Goal: Information Seeking & Learning: Check status

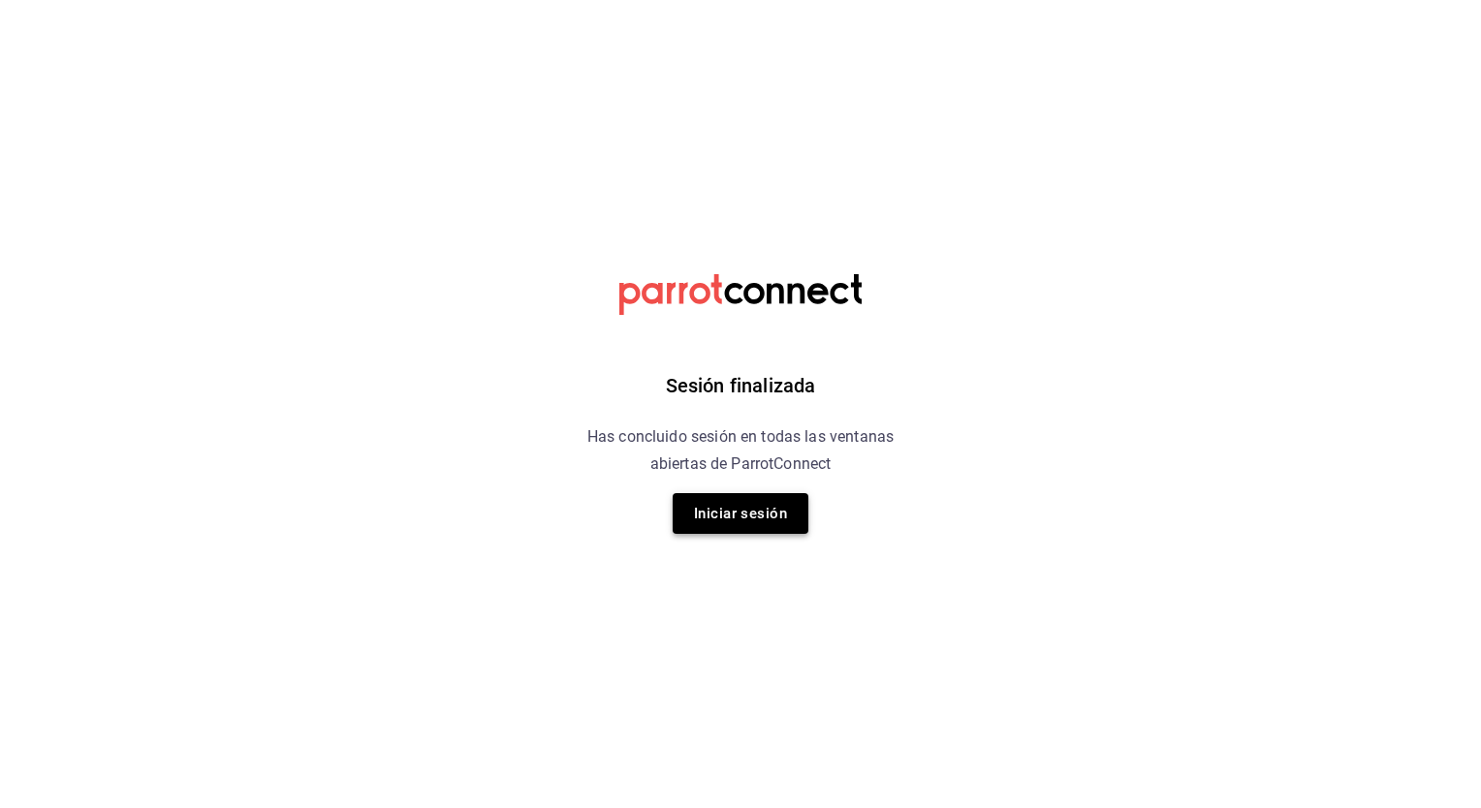
click at [729, 509] on button "Iniciar sesión" at bounding box center [741, 513] width 136 height 41
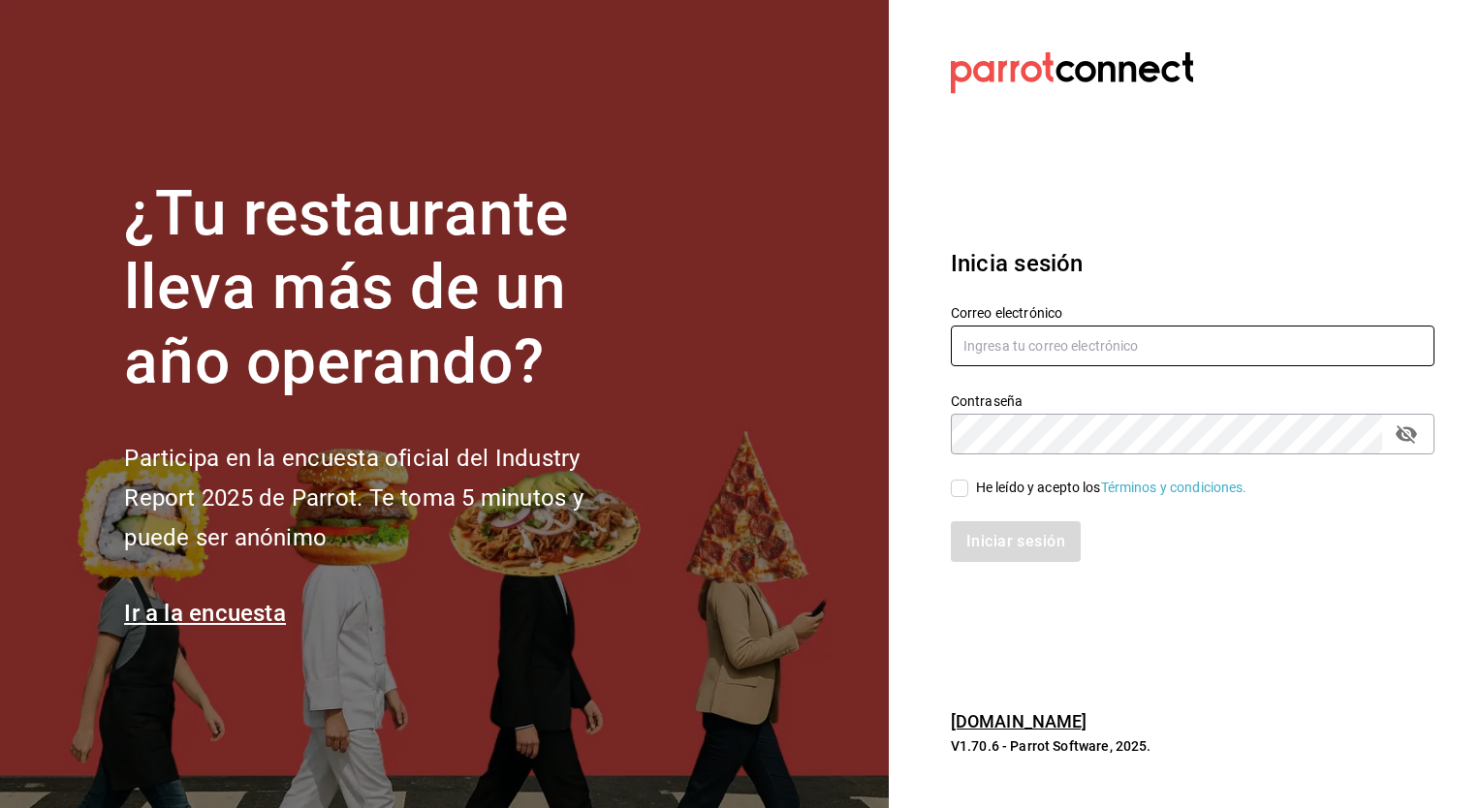
type input "sergio.cardenas@grupocosteno.com"
click at [962, 476] on div "He leído y acepto los Términos y condiciones." at bounding box center [1181, 477] width 507 height 45
click at [962, 485] on input "He leído y acepto los Términos y condiciones." at bounding box center [959, 488] width 17 height 17
checkbox input "true"
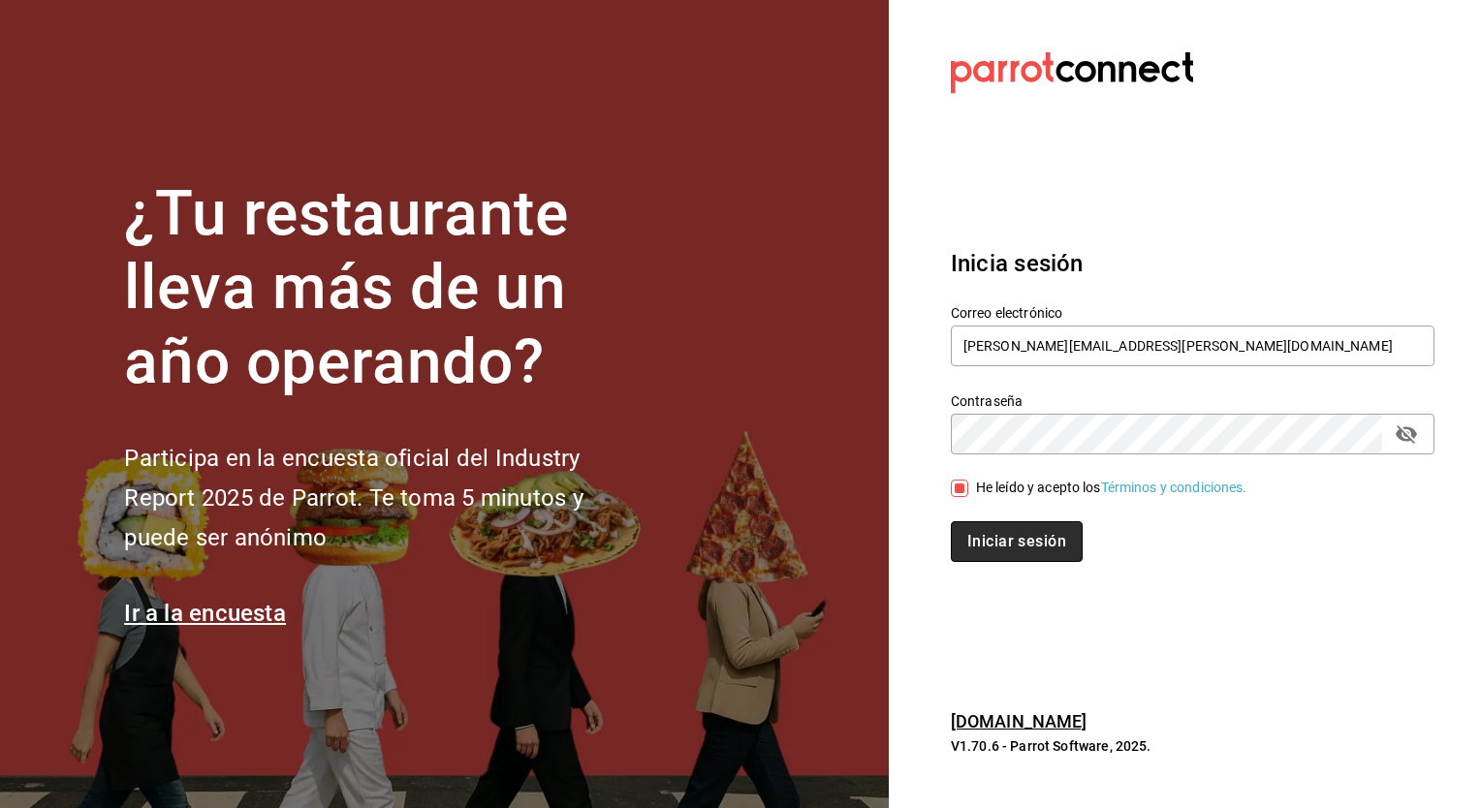
click at [985, 529] on button "Iniciar sesión" at bounding box center [1017, 541] width 132 height 41
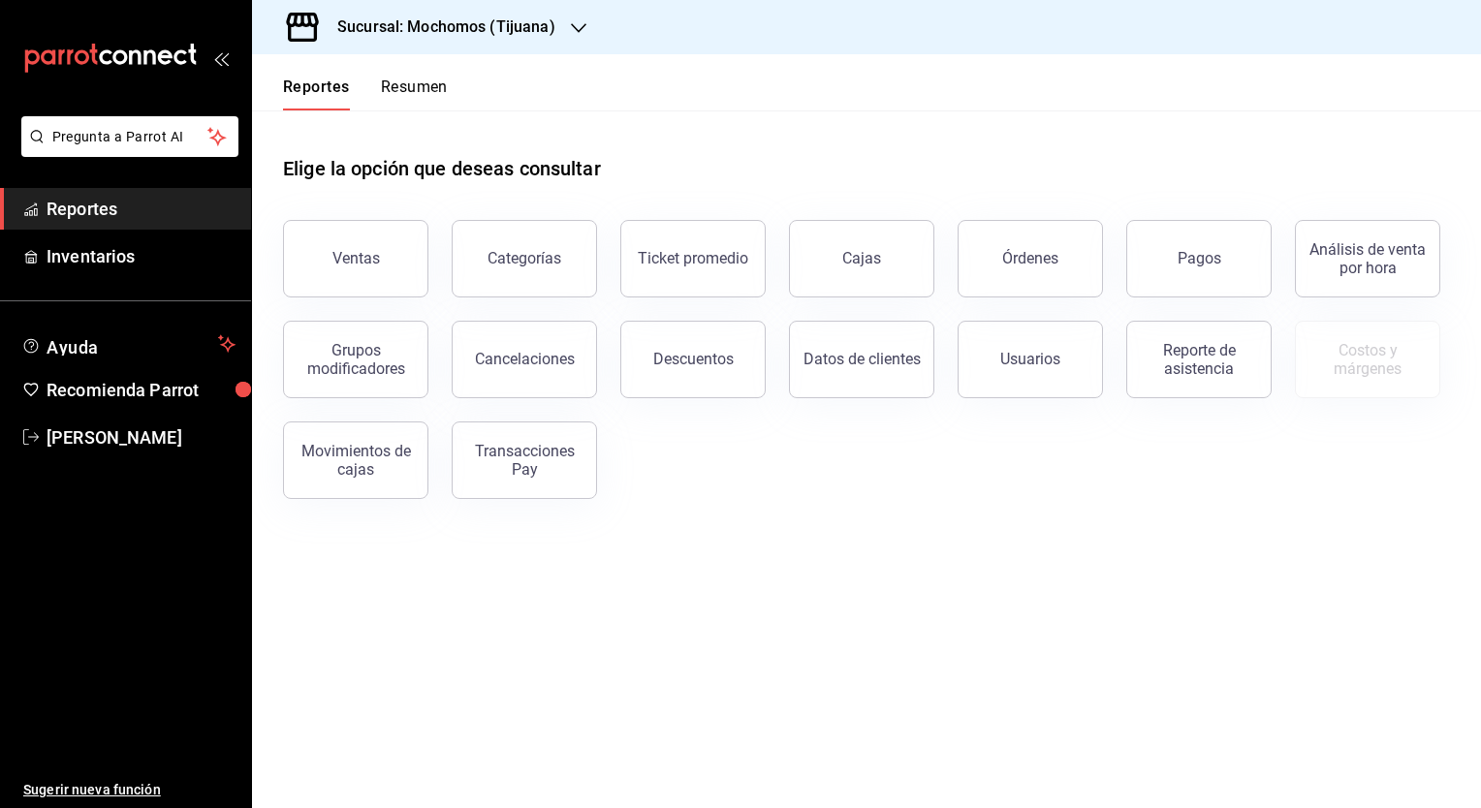
click at [454, 17] on h3 "Sucursal: Mochomos (Tijuana)" at bounding box center [439, 27] width 234 height 23
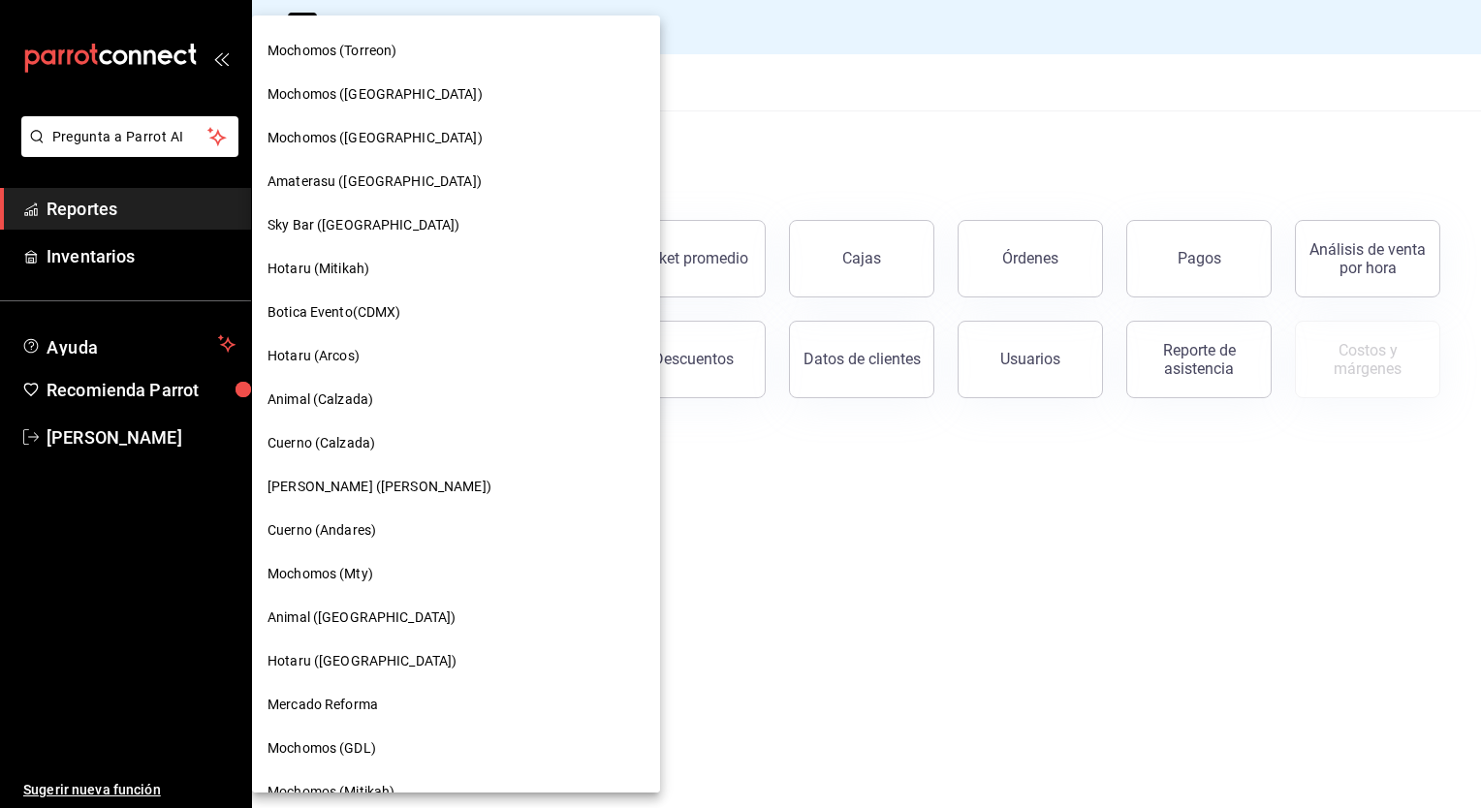
scroll to position [607, 0]
click at [357, 574] on span "Mochomos (Mty)" at bounding box center [320, 572] width 106 height 20
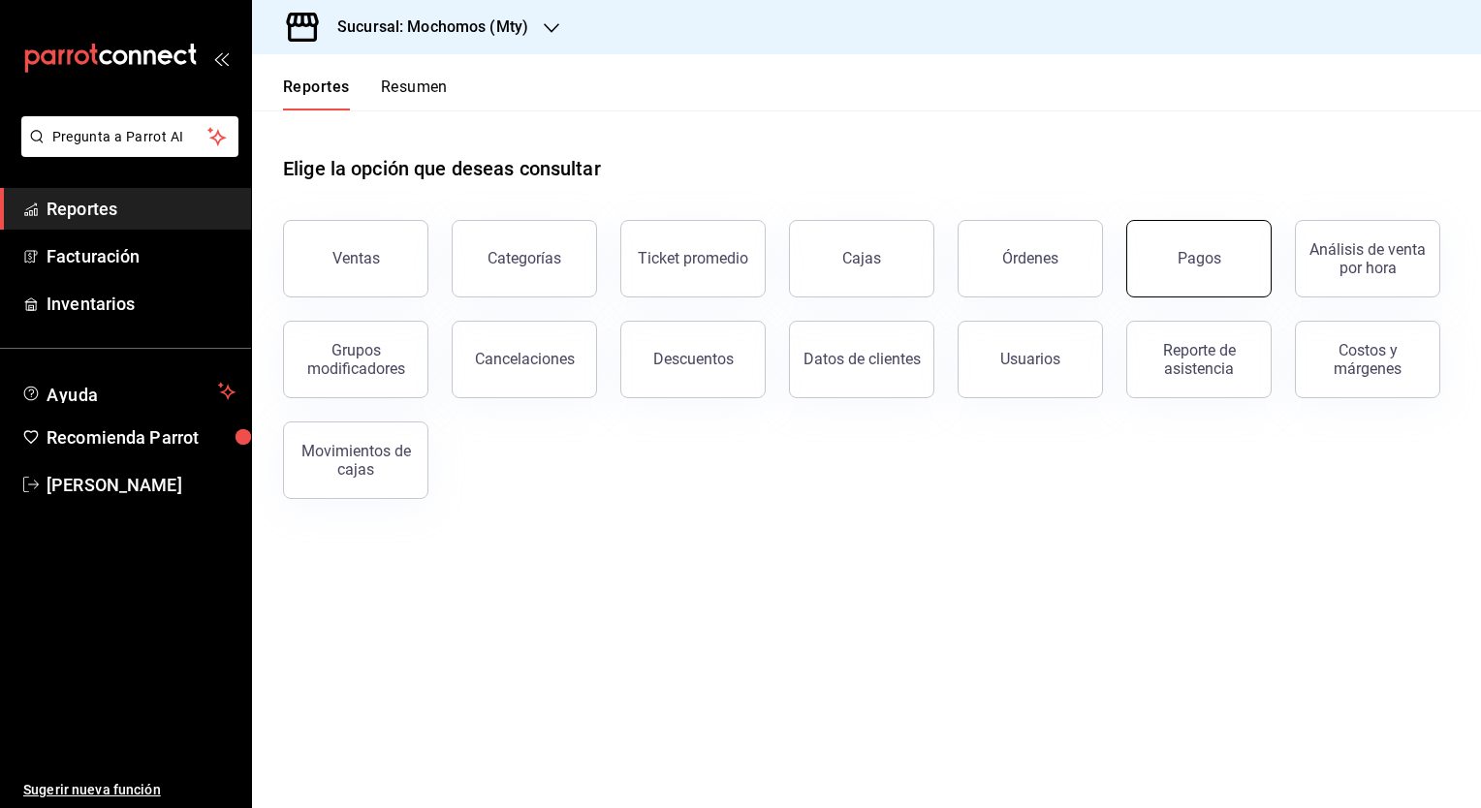
click at [1144, 249] on button "Pagos" at bounding box center [1198, 259] width 145 height 78
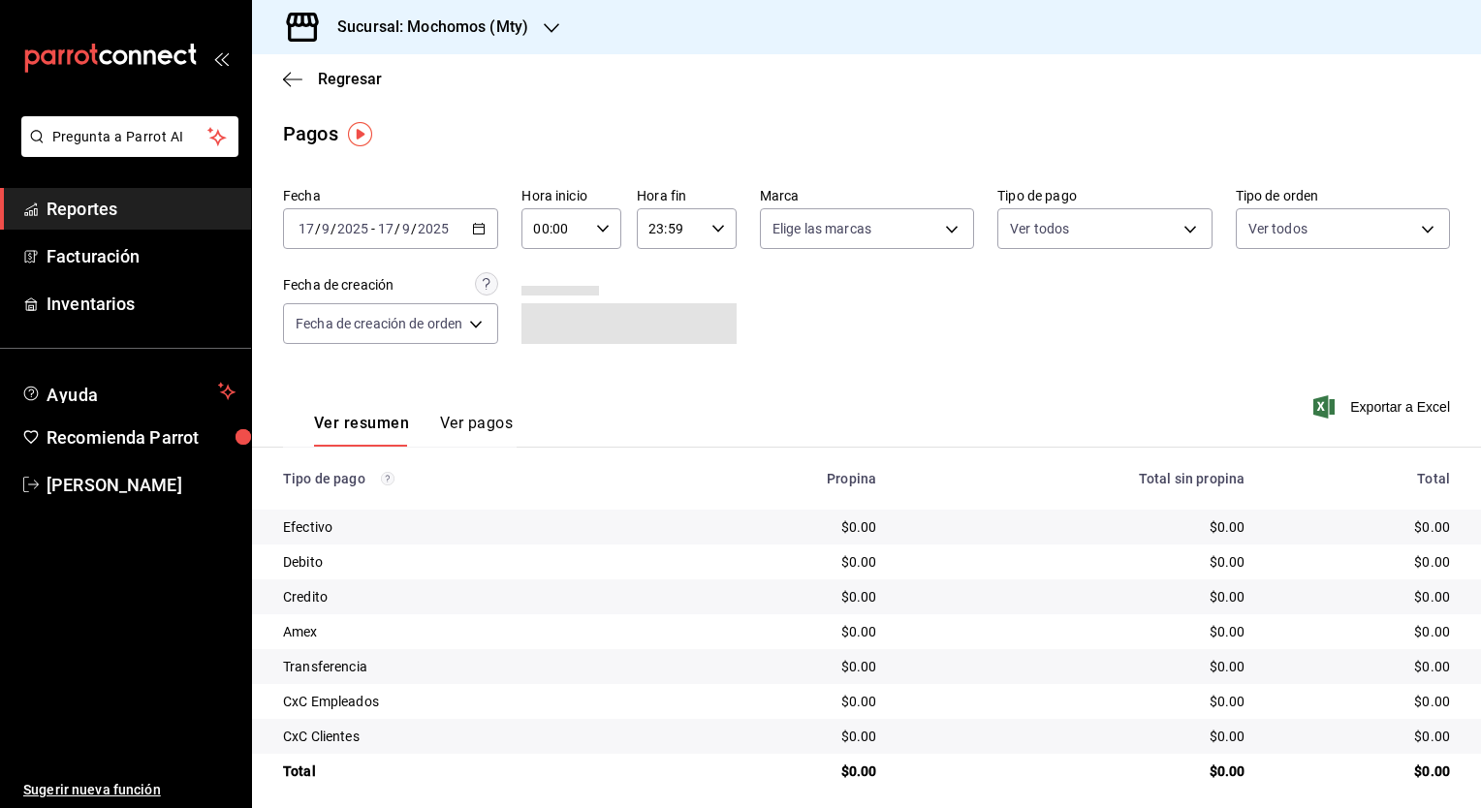
click at [491, 239] on div "[DATE] [DATE] - [DATE] [DATE]" at bounding box center [390, 228] width 215 height 41
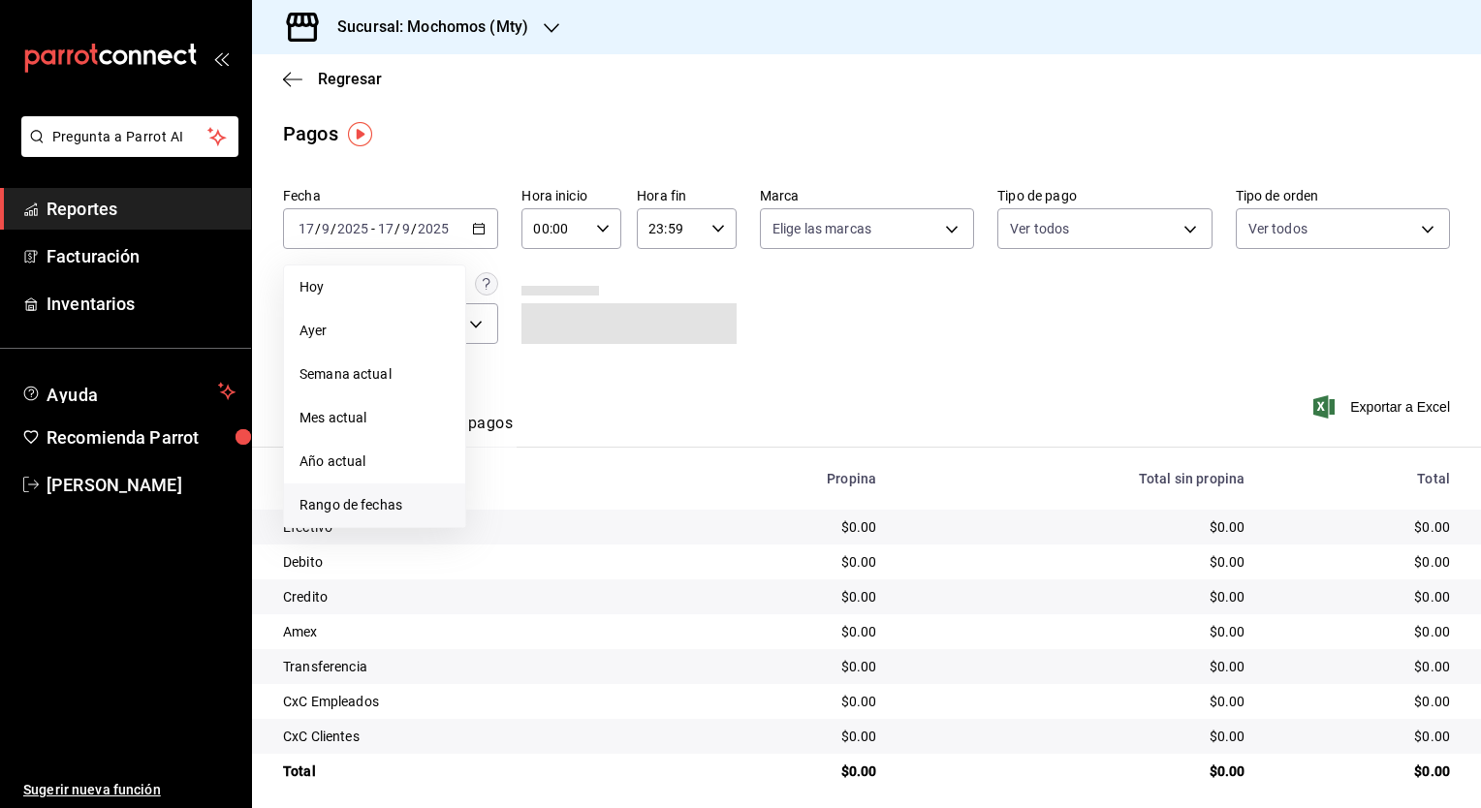
click at [365, 490] on li "Rango de fechas" at bounding box center [374, 506] width 181 height 44
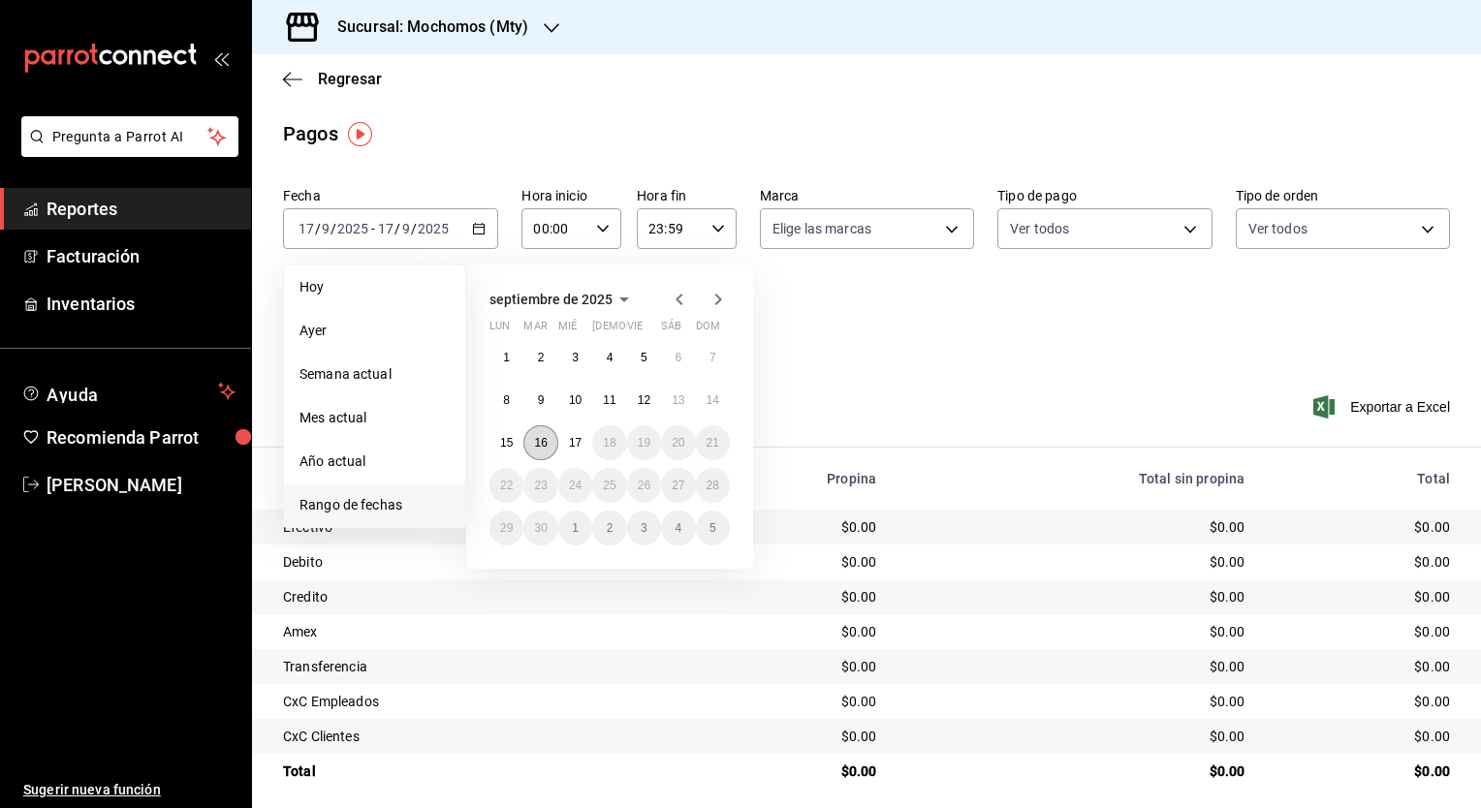
click at [538, 442] on abbr "16" at bounding box center [540, 443] width 13 height 14
click at [565, 443] on button "17" at bounding box center [575, 442] width 34 height 35
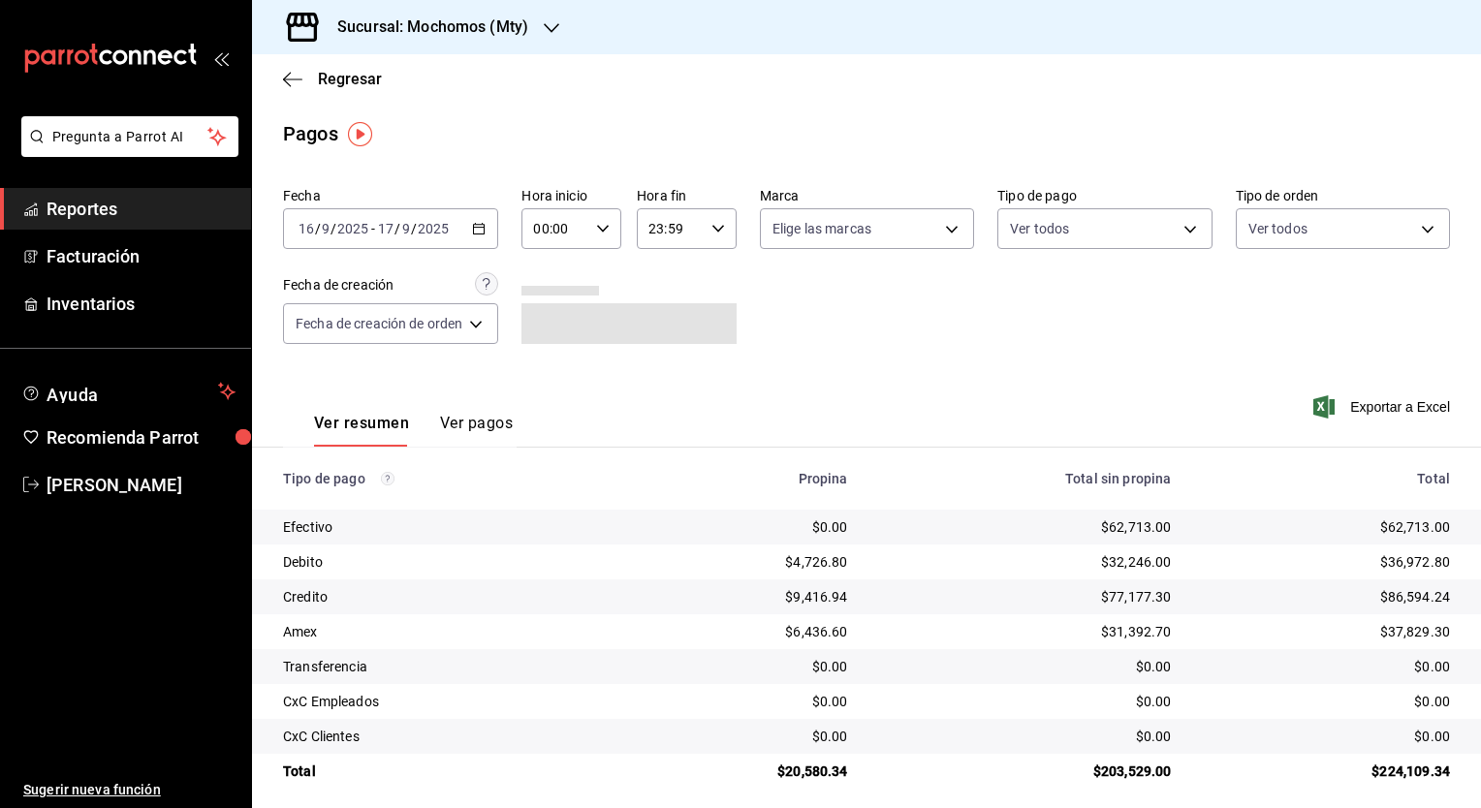
click at [490, 420] on button "Ver pagos" at bounding box center [476, 430] width 73 height 33
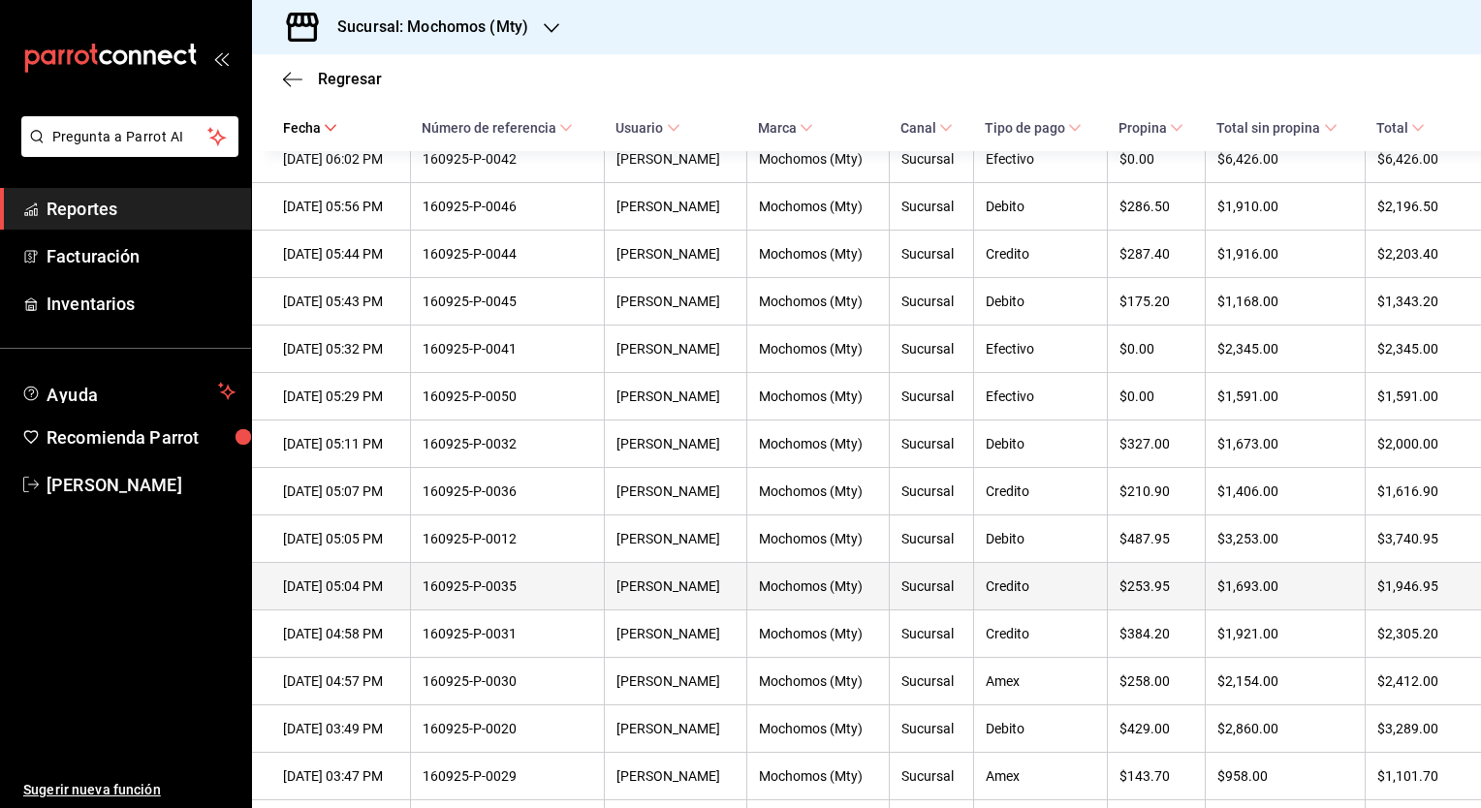
scroll to position [2821, 0]
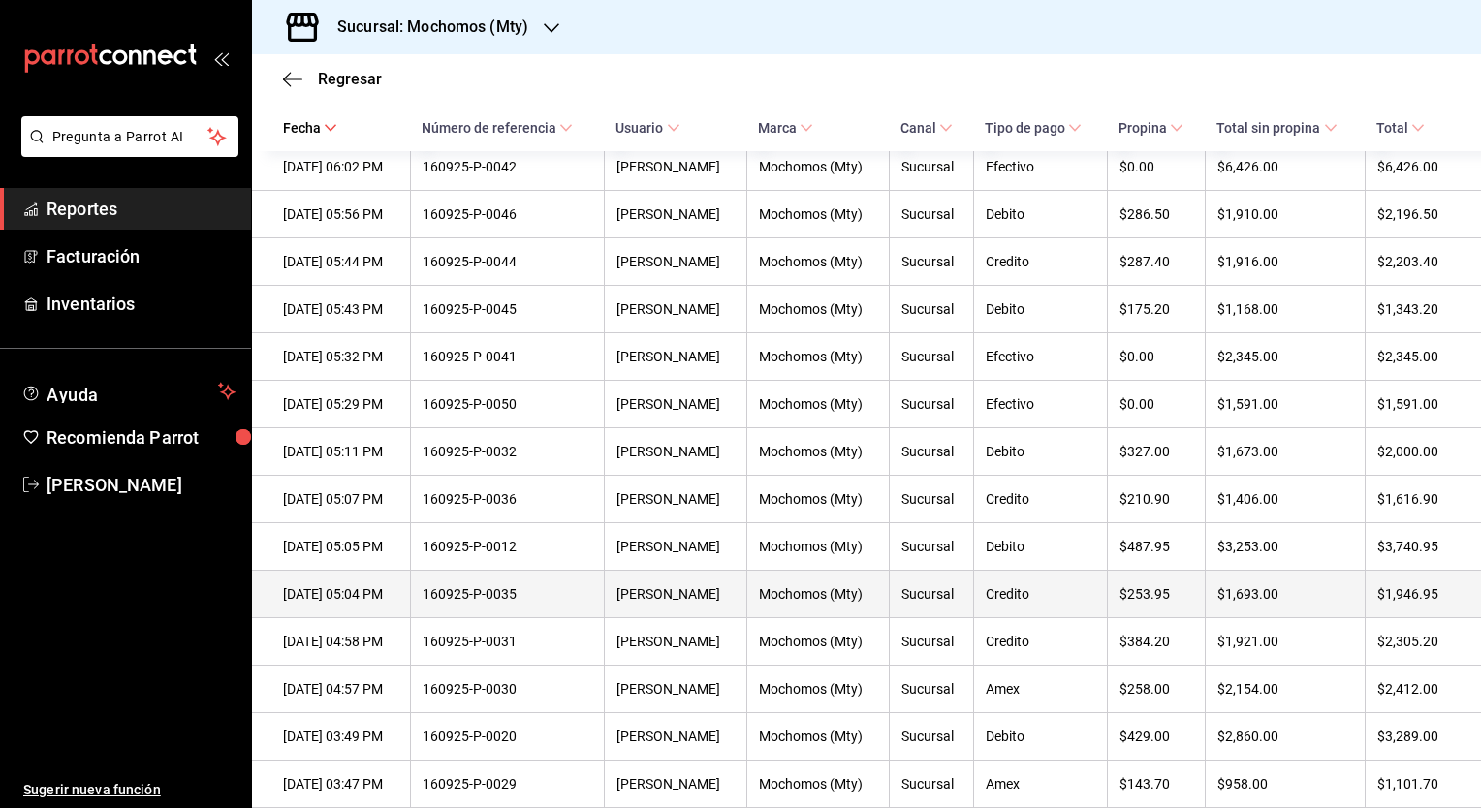
click at [1138, 602] on div "$253.95" at bounding box center [1156, 594] width 74 height 16
click at [527, 602] on div "160925-P-0035" at bounding box center [508, 594] width 170 height 16
click at [522, 602] on div "160925-P-0035" at bounding box center [508, 594] width 170 height 16
click at [514, 602] on div "160925-P-0035" at bounding box center [508, 594] width 170 height 16
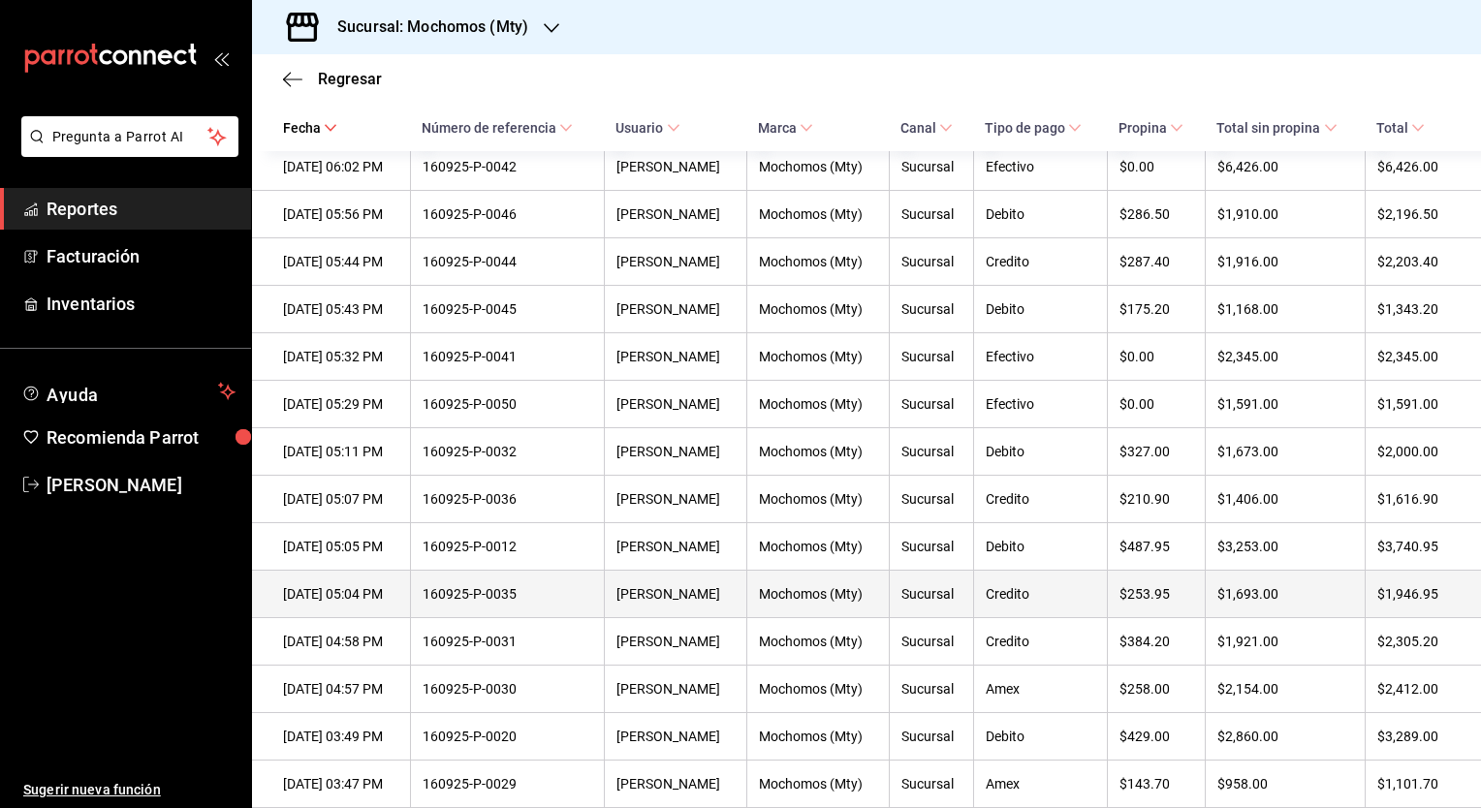
click at [387, 602] on div "[DATE] 05:04 PM" at bounding box center [340, 594] width 115 height 16
drag, startPoint x: 461, startPoint y: 631, endPoint x: 552, endPoint y: 630, distance: 91.1
click at [552, 602] on div "160925-P-0035" at bounding box center [508, 594] width 170 height 16
click at [492, 602] on div "160925-P-0035" at bounding box center [508, 594] width 170 height 16
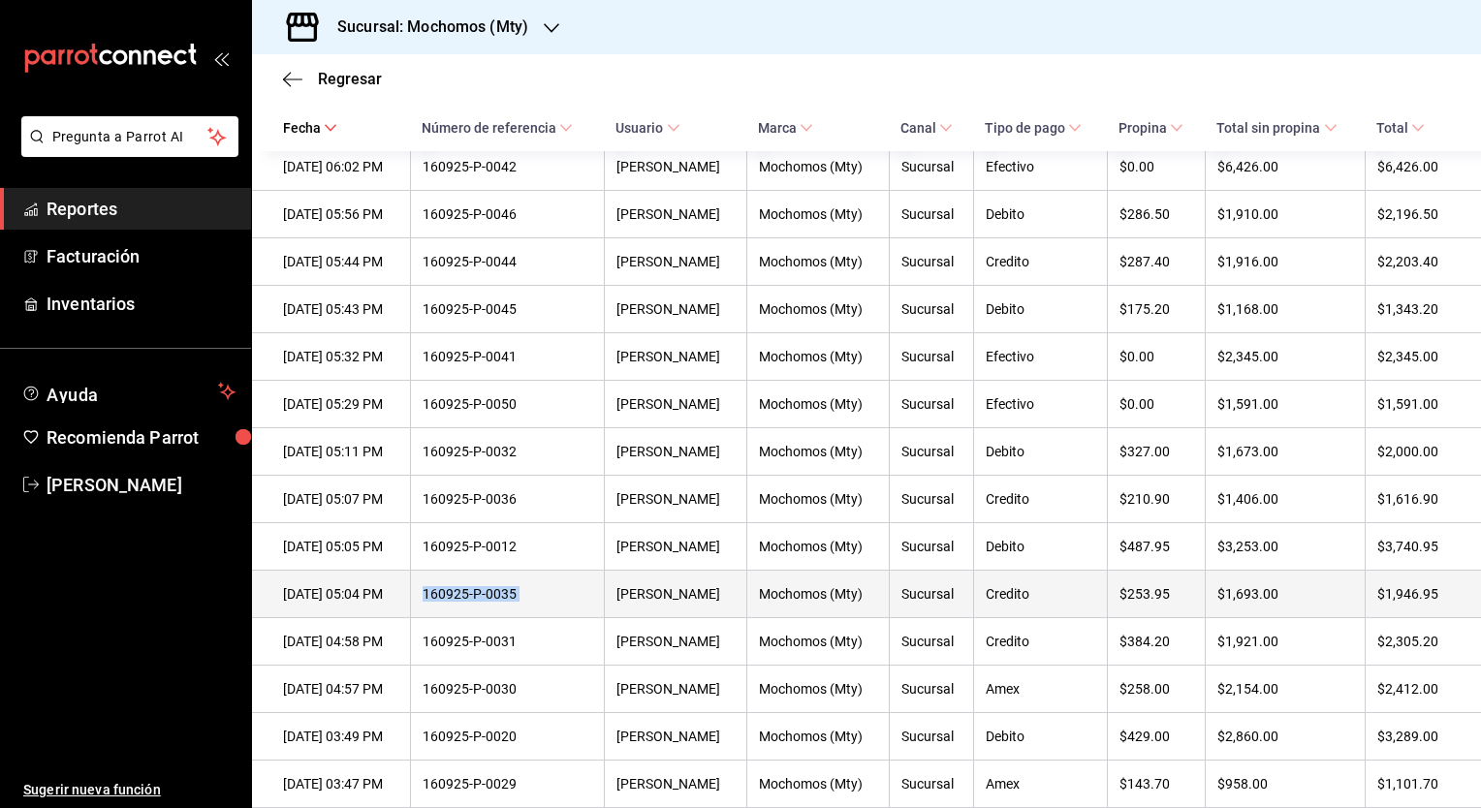
click at [492, 602] on div "160925-P-0035" at bounding box center [508, 594] width 170 height 16
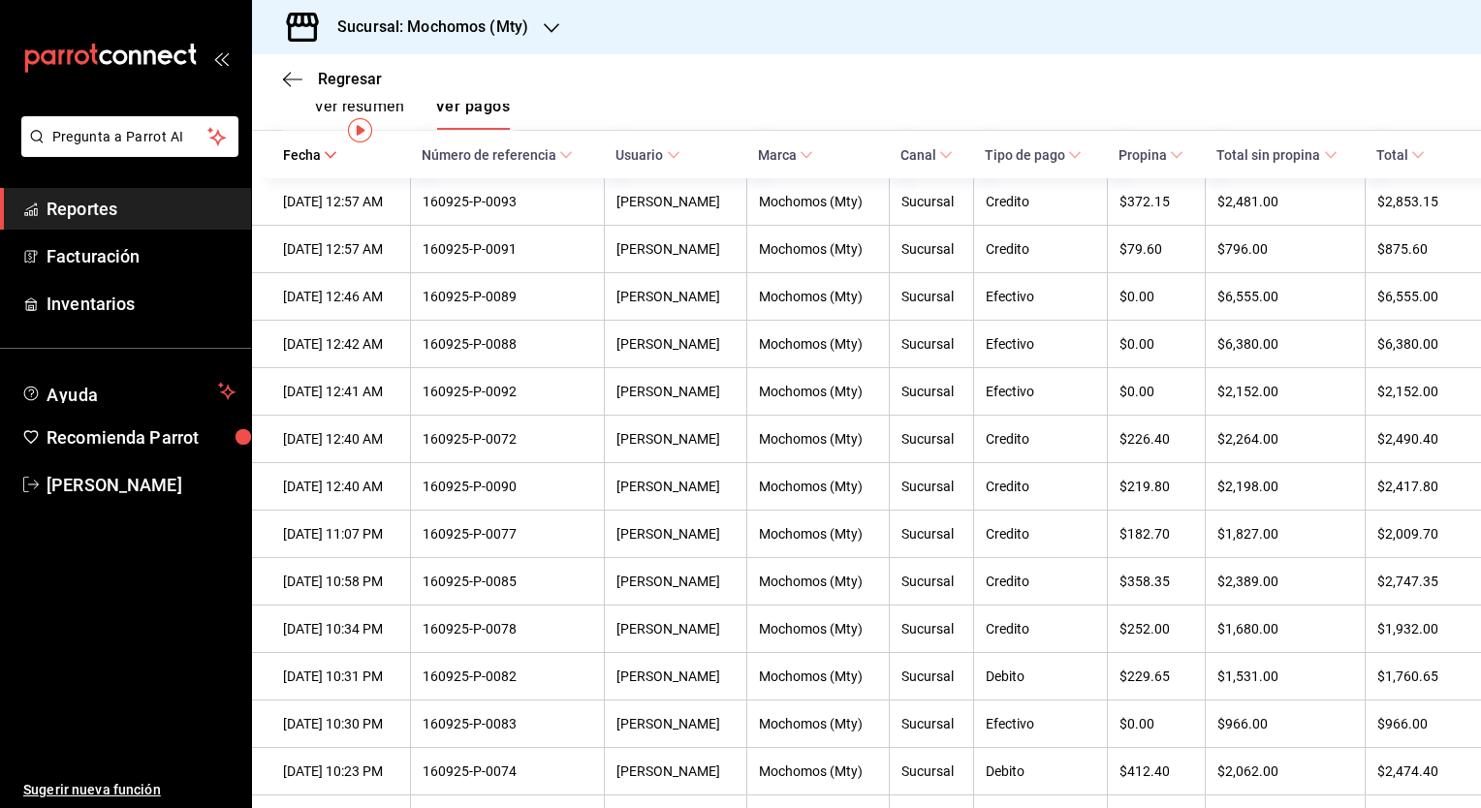
scroll to position [0, 0]
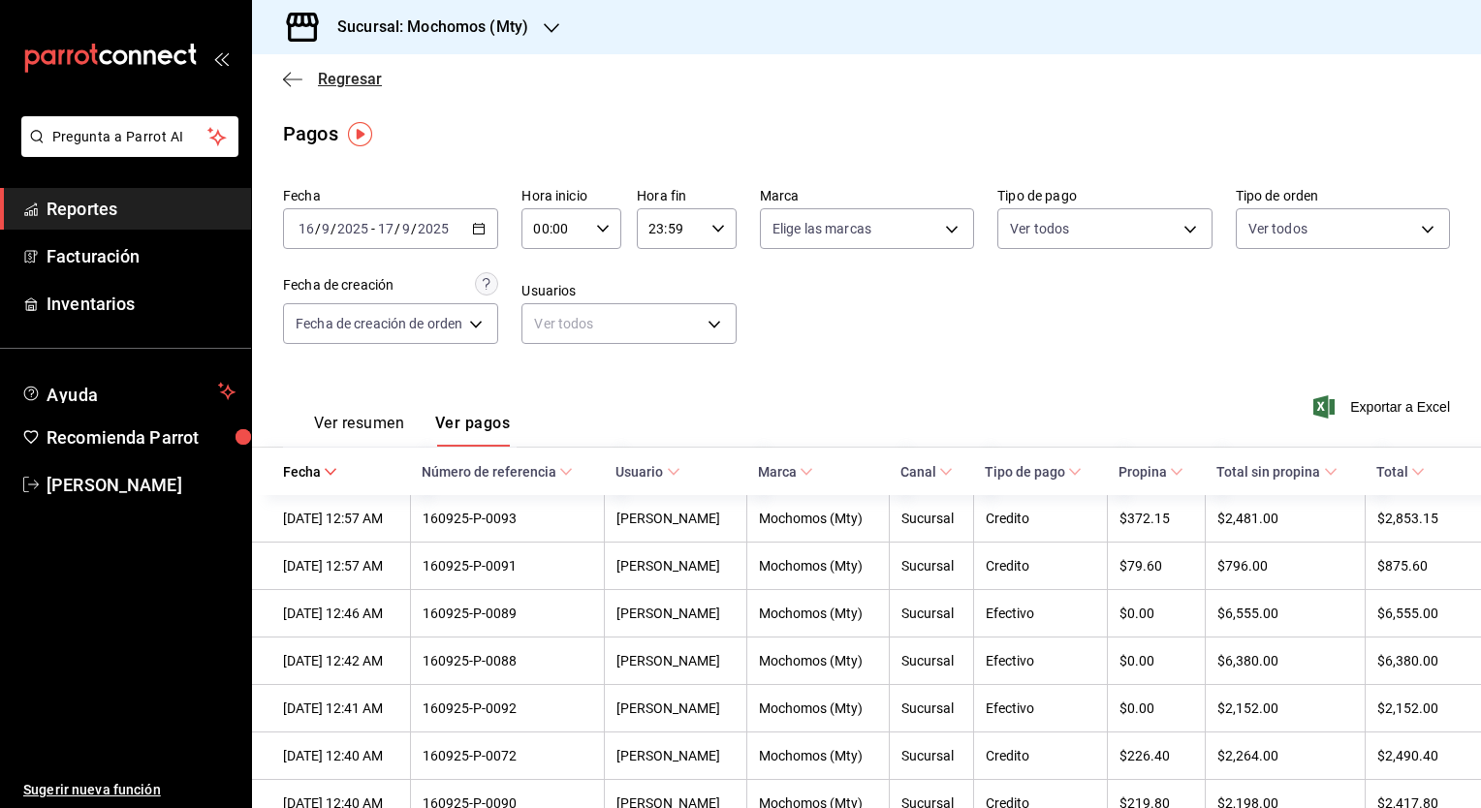
click at [338, 77] on span "Regresar" at bounding box center [350, 79] width 64 height 18
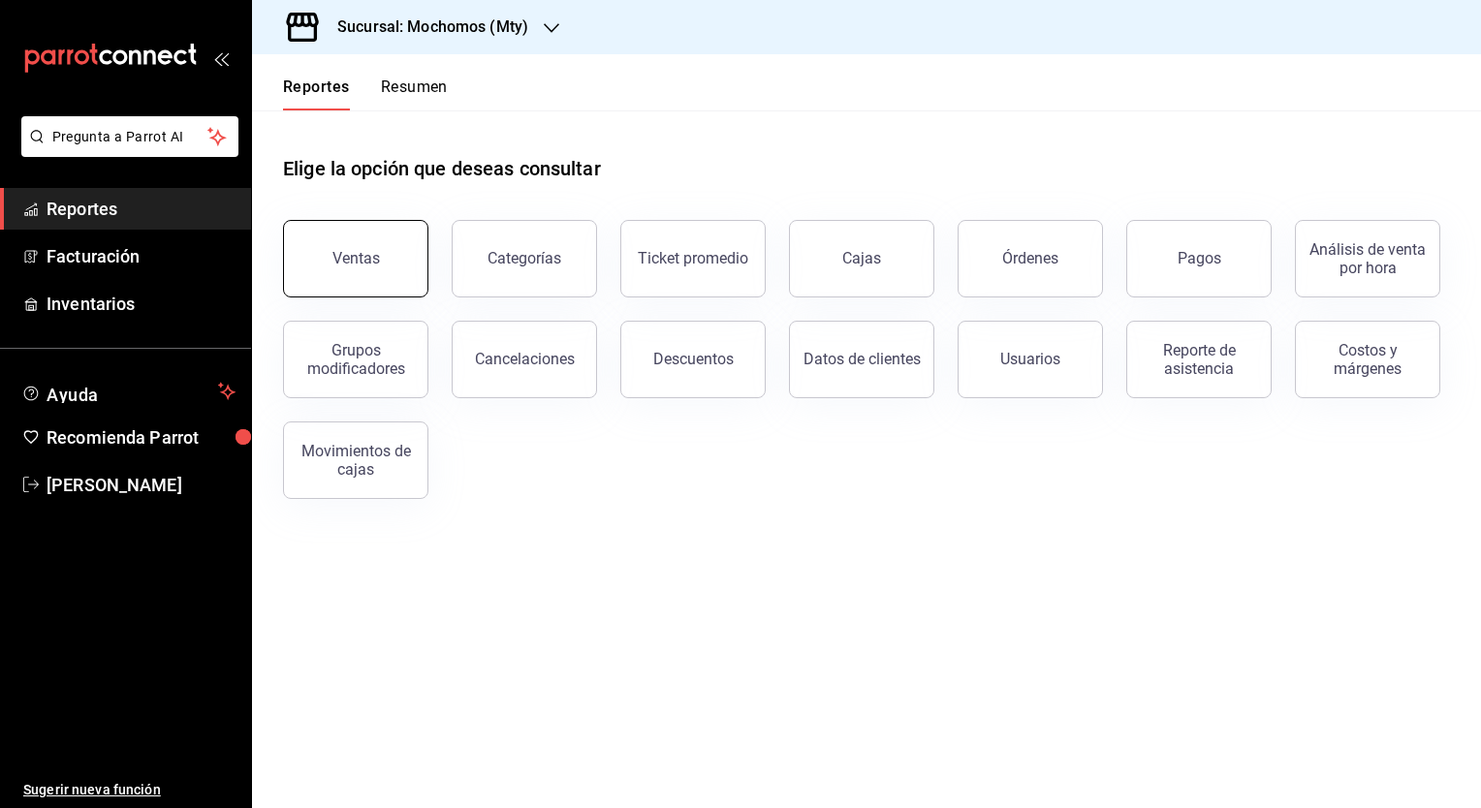
click at [387, 242] on button "Ventas" at bounding box center [355, 259] width 145 height 78
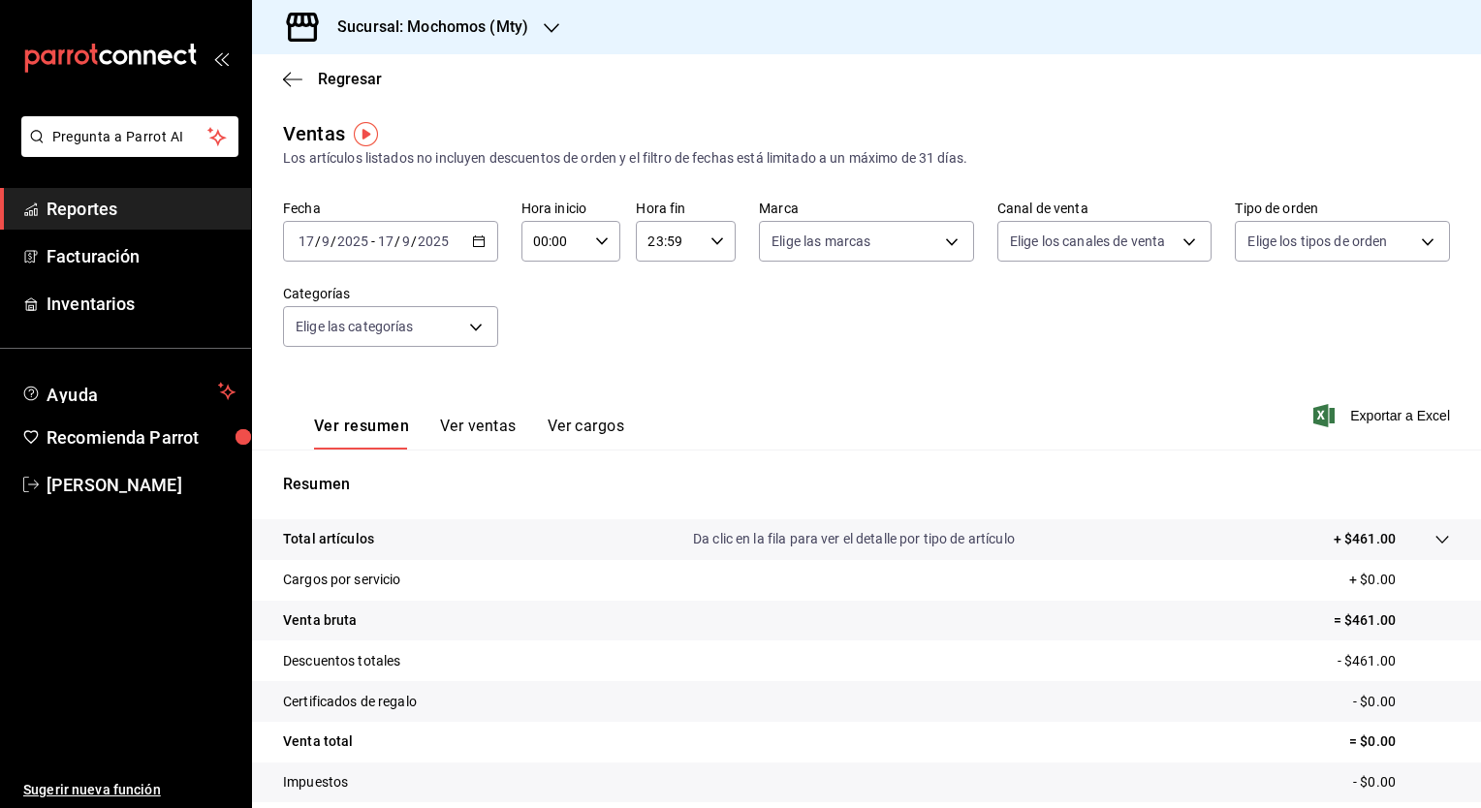
click at [474, 429] on button "Ver ventas" at bounding box center [478, 433] width 77 height 33
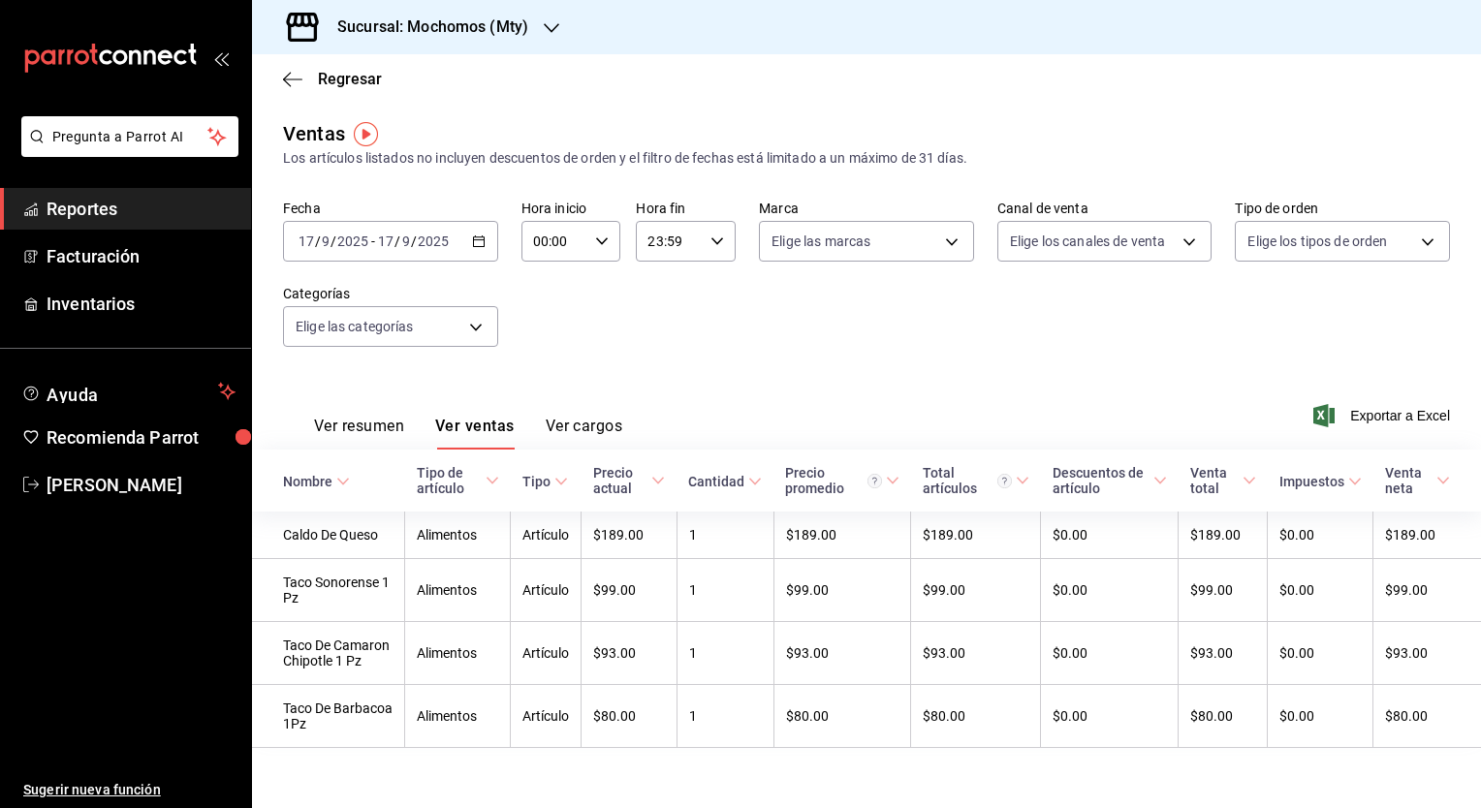
click at [362, 417] on button "Ver resumen" at bounding box center [359, 433] width 90 height 33
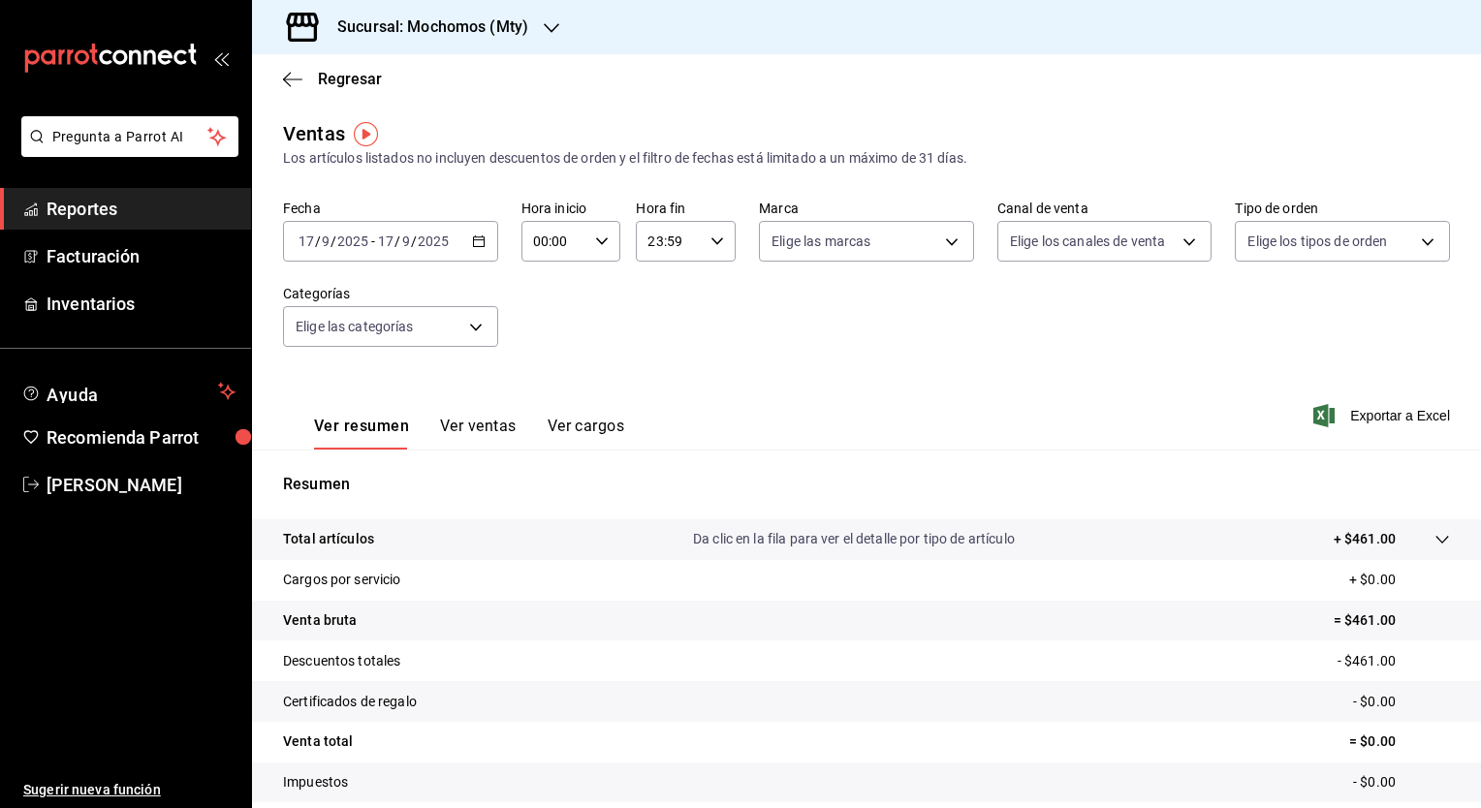
click at [472, 243] on icon "button" at bounding box center [479, 242] width 14 height 14
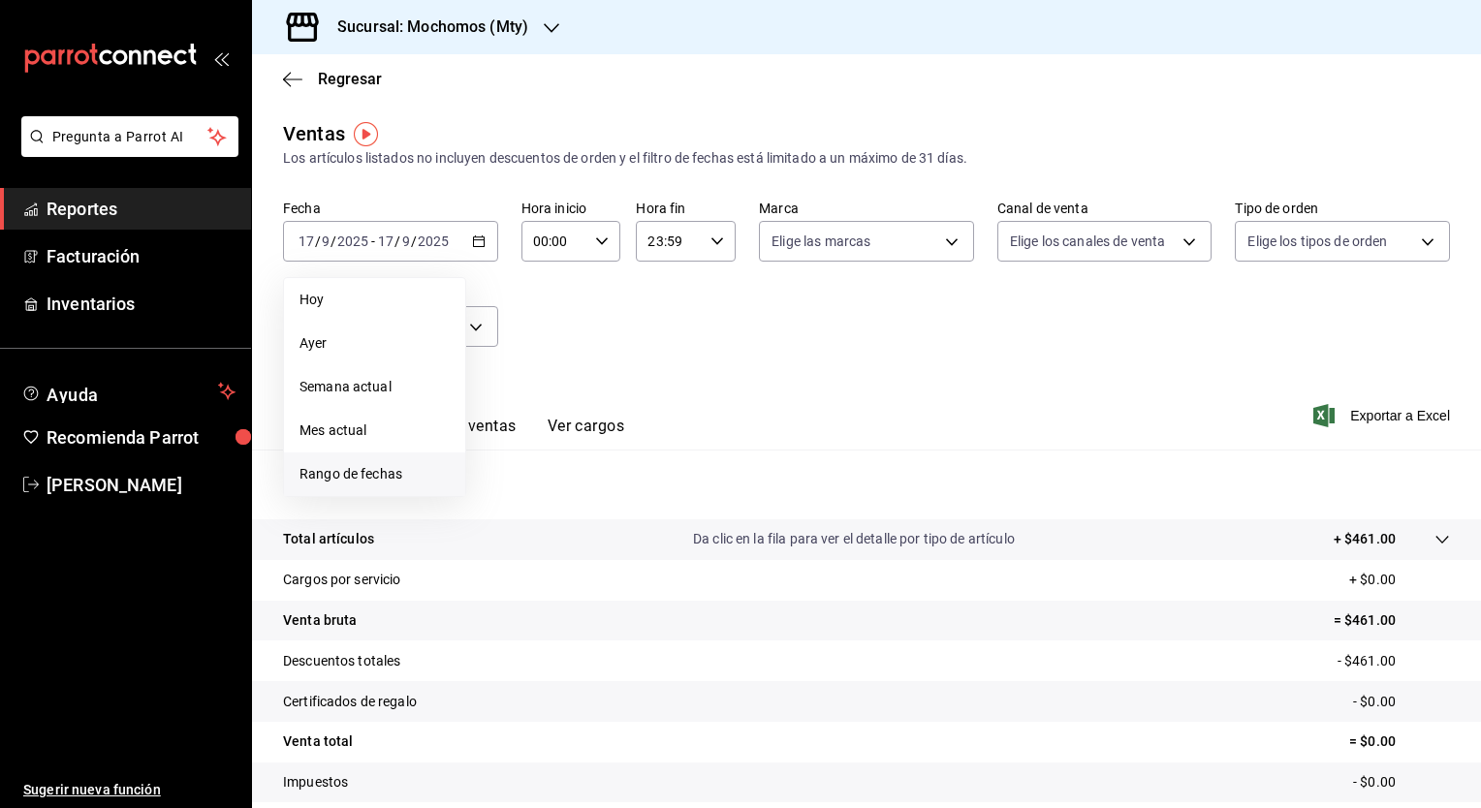
click at [353, 475] on span "Rango de fechas" at bounding box center [374, 474] width 150 height 20
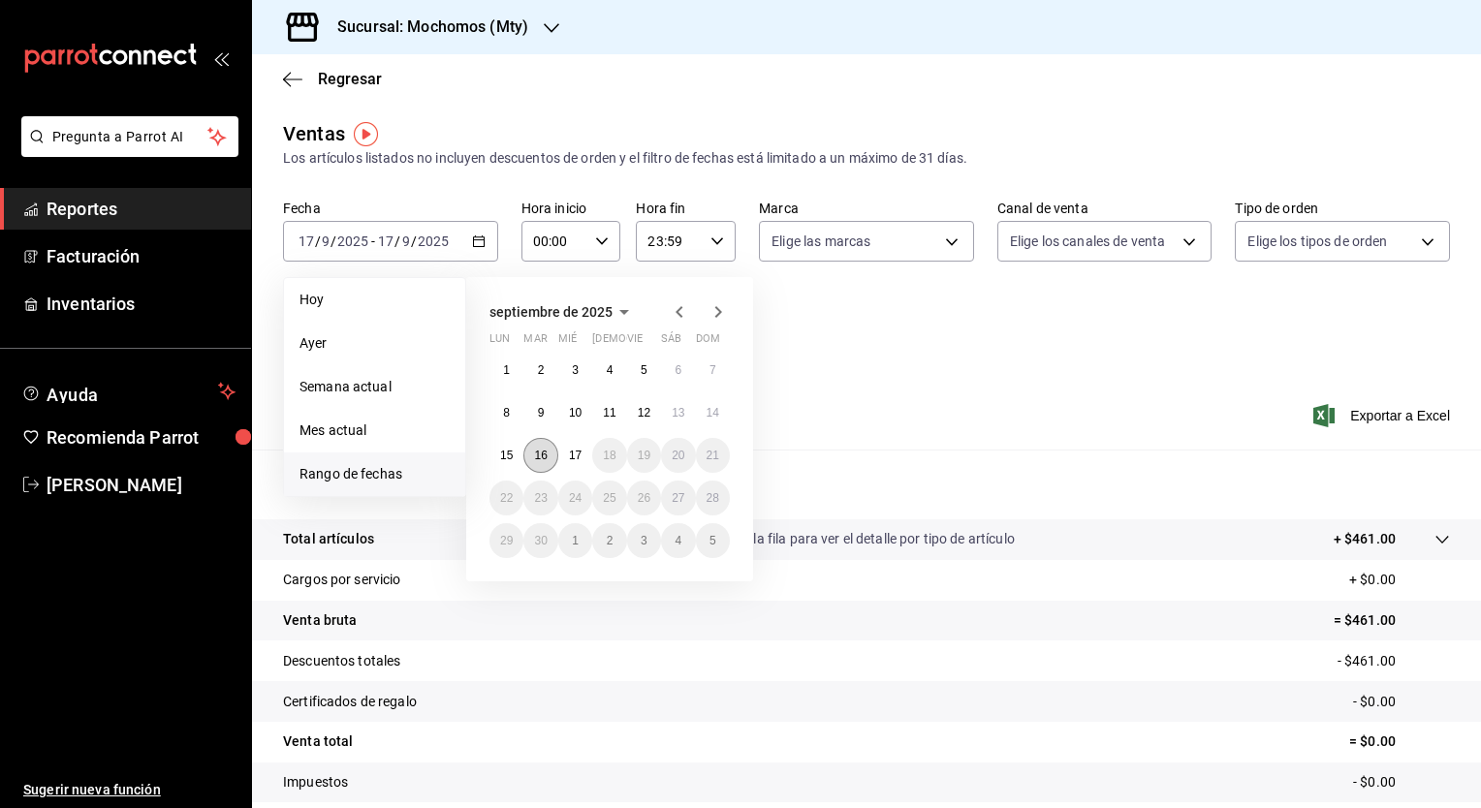
click at [551, 457] on button "16" at bounding box center [540, 455] width 34 height 35
click at [574, 457] on abbr "17" at bounding box center [575, 456] width 13 height 14
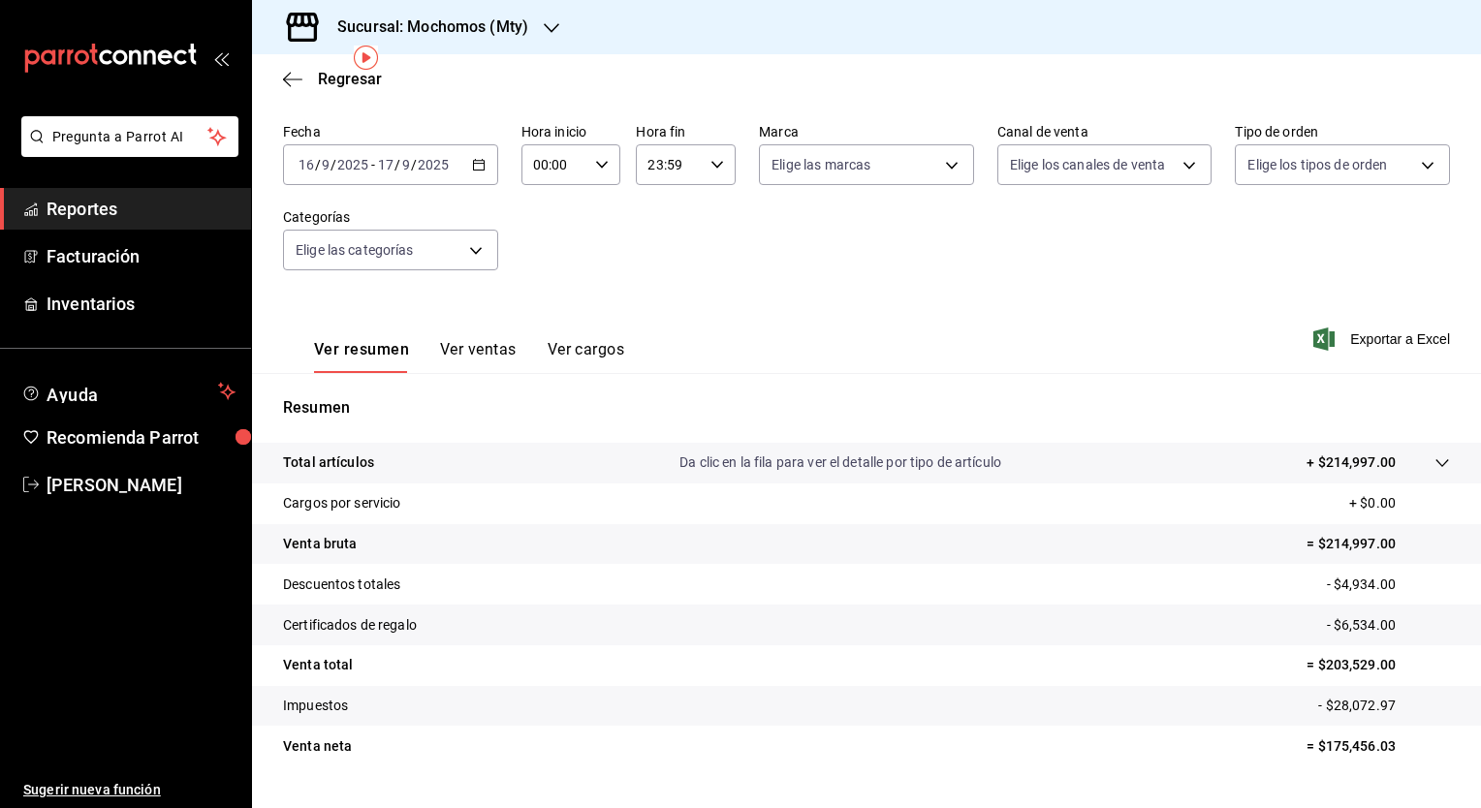
scroll to position [78, 0]
click at [456, 350] on button "Ver ventas" at bounding box center [478, 355] width 77 height 33
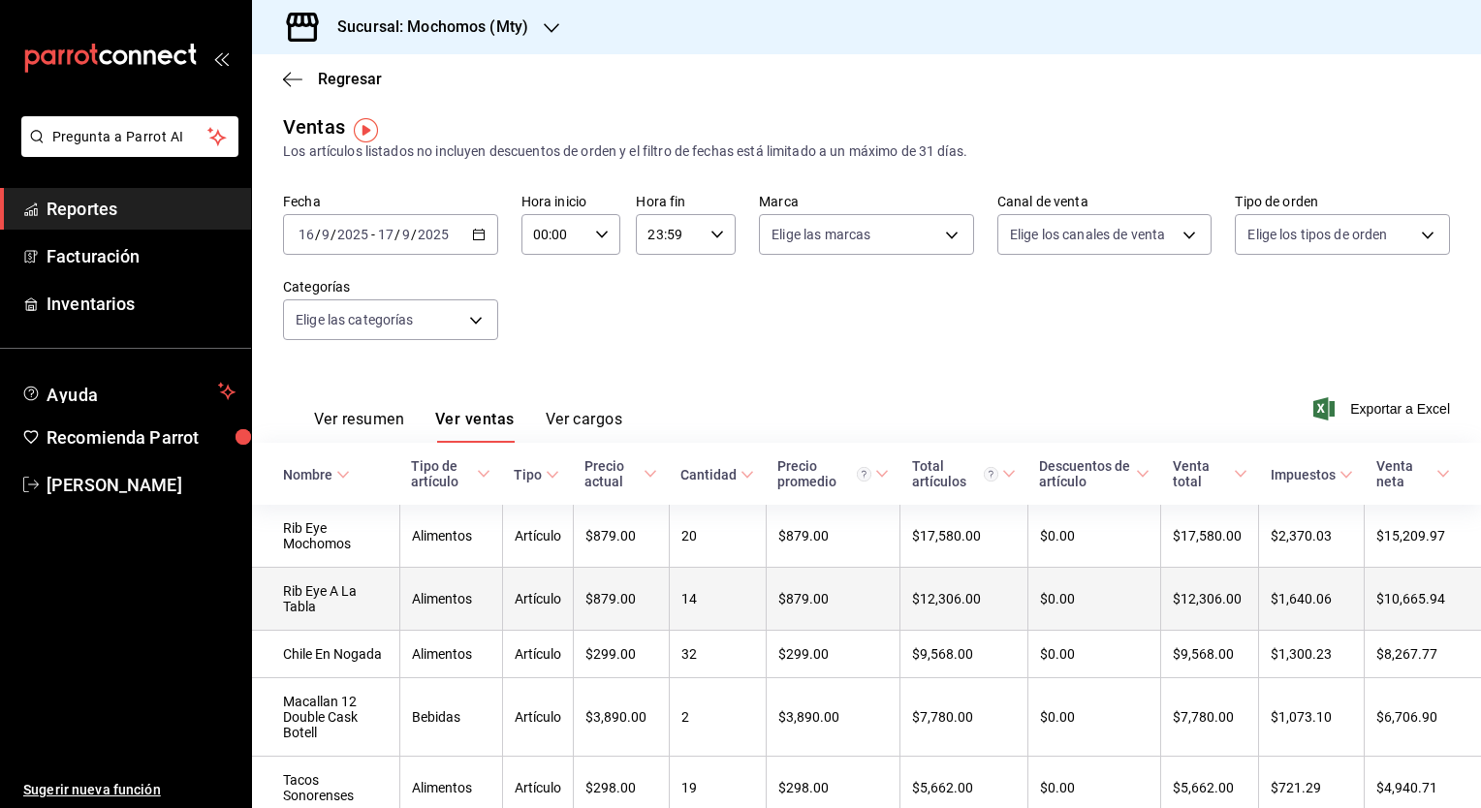
scroll to position [4, 0]
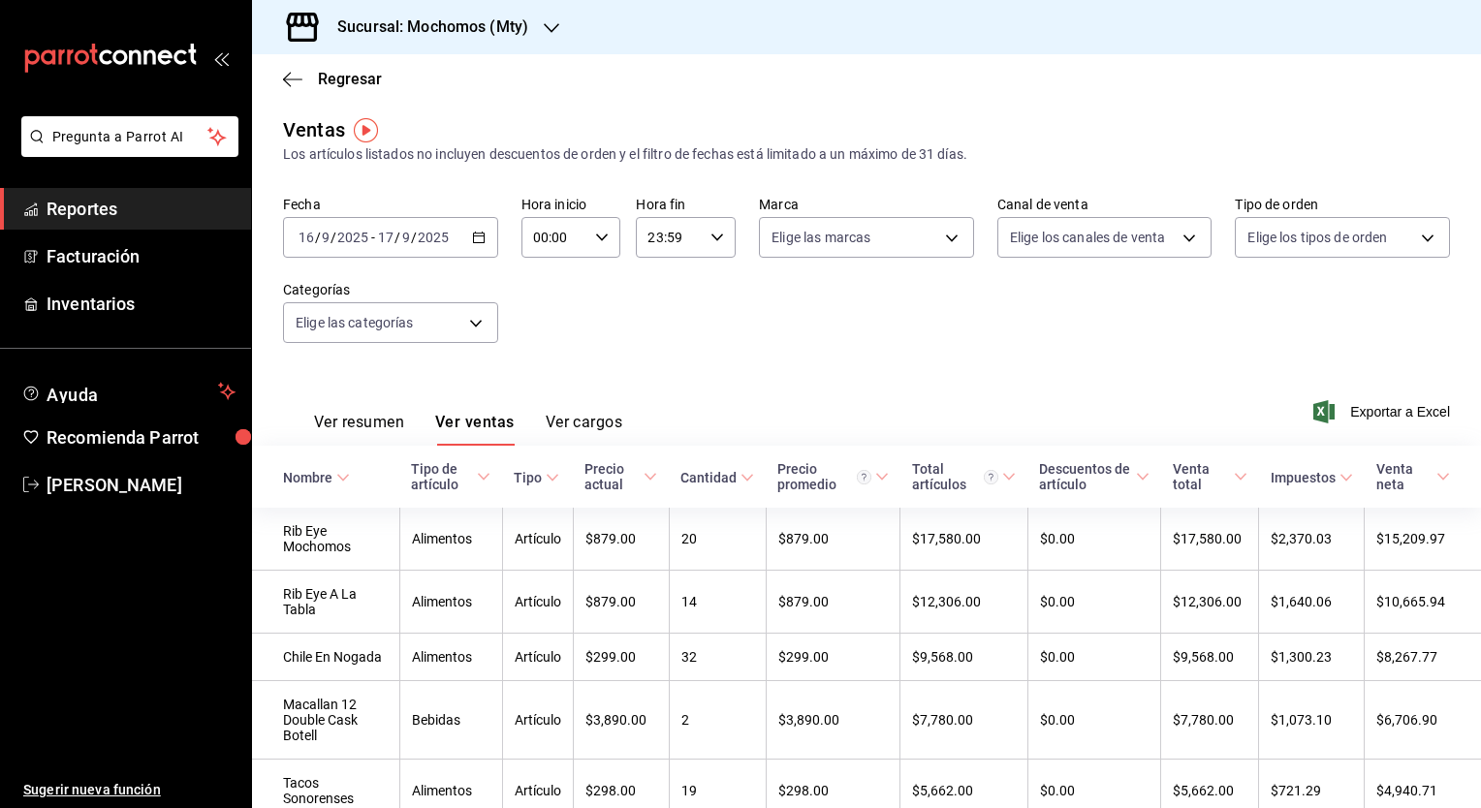
click at [607, 428] on button "Ver cargos" at bounding box center [585, 429] width 78 height 33
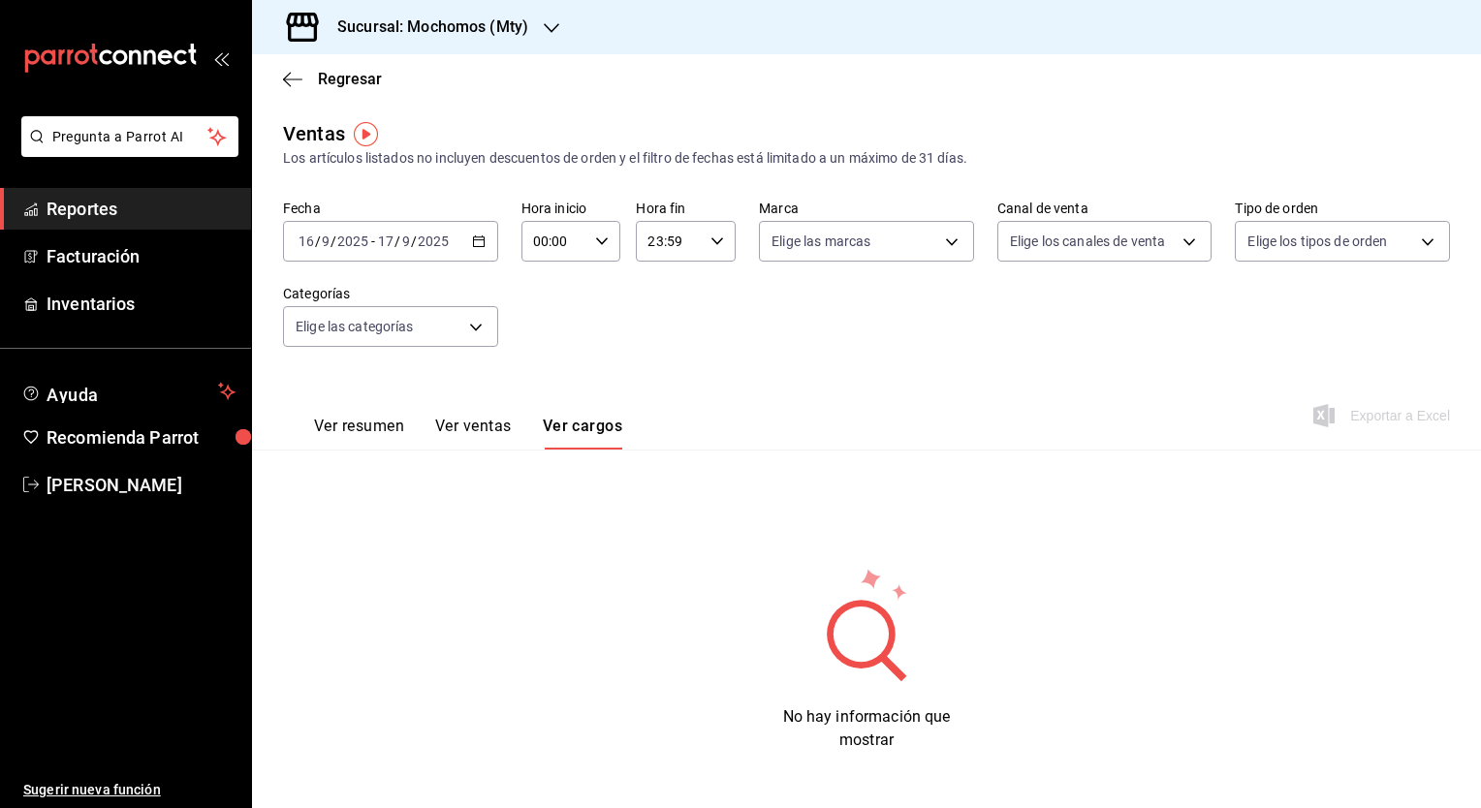
click at [492, 428] on button "Ver ventas" at bounding box center [473, 433] width 77 height 33
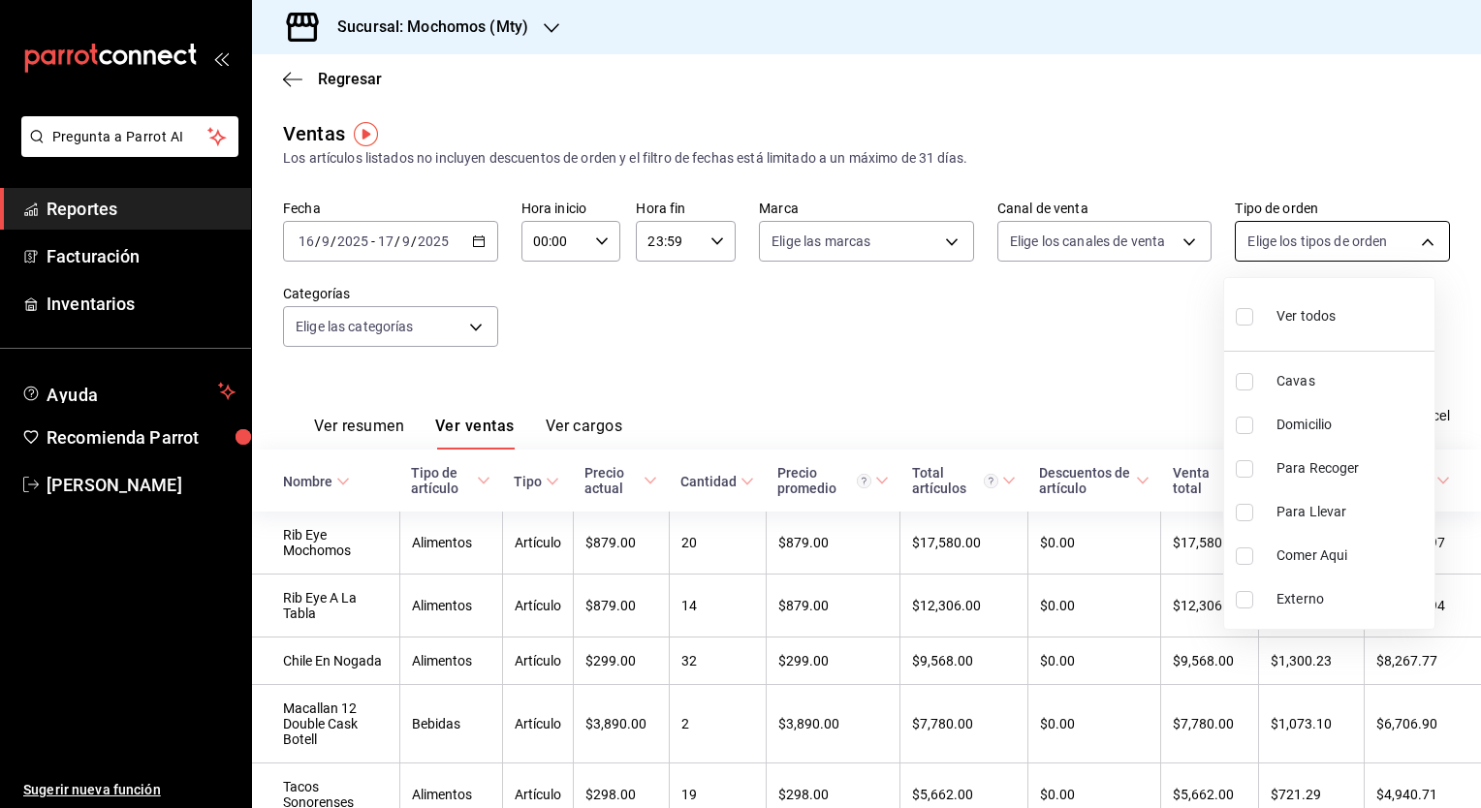
click at [1291, 250] on body "Pregunta a Parrot AI Reportes Facturación Inventarios Ayuda Recomienda Parrot […" at bounding box center [740, 404] width 1481 height 808
click at [1291, 250] on div at bounding box center [740, 404] width 1481 height 808
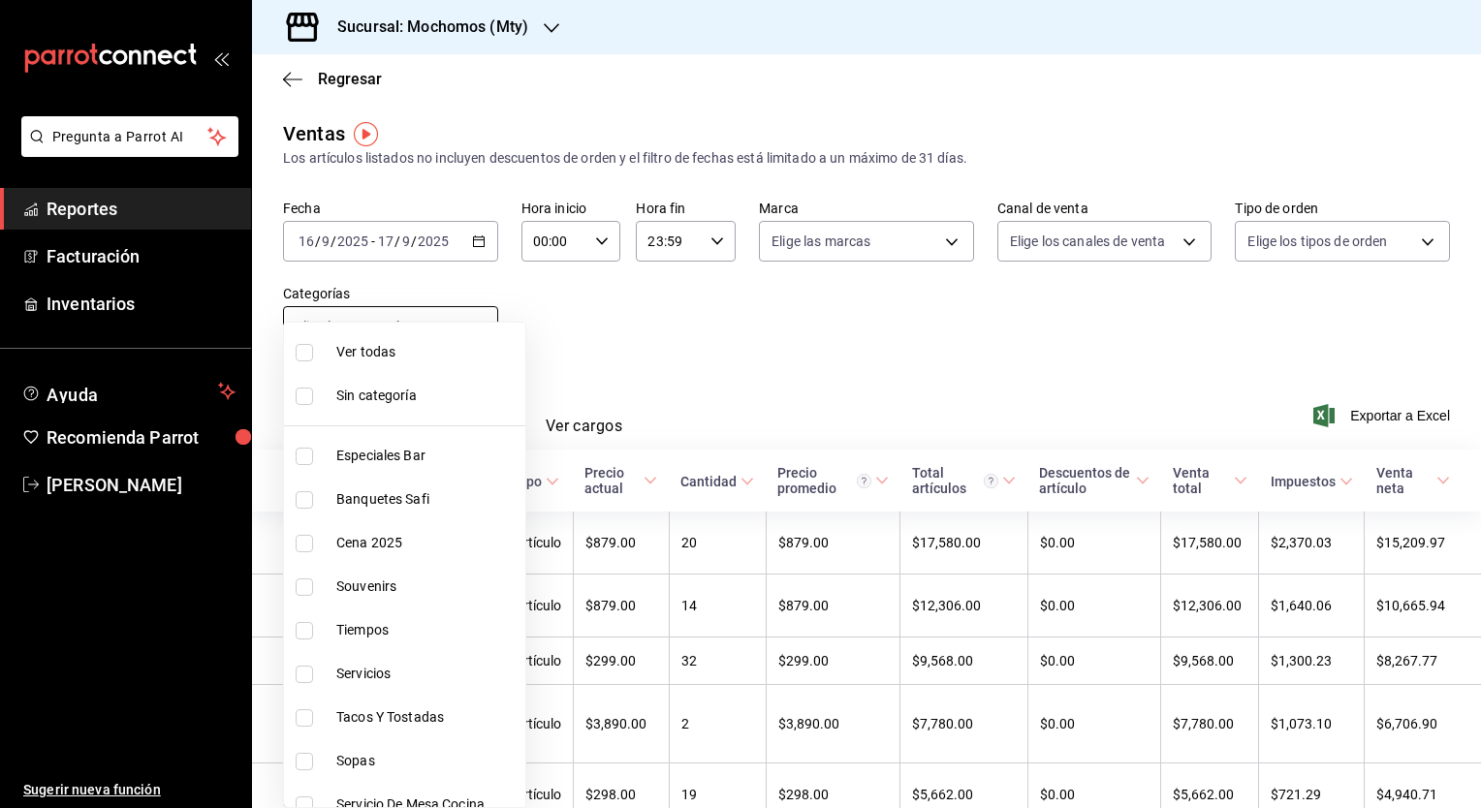
click at [384, 331] on body "Pregunta a Parrot AI Reportes Facturación Inventarios Ayuda Recomienda Parrot […" at bounding box center [740, 404] width 1481 height 808
click at [393, 337] on li "Ver todas" at bounding box center [404, 352] width 241 height 44
type input "ca062f0f-28a6-4a2e-835a-bf626b46f614,ff02f0f8-cf27-4ea8-b513-1d5c0356e4fc,aaf97…"
checkbox input "true"
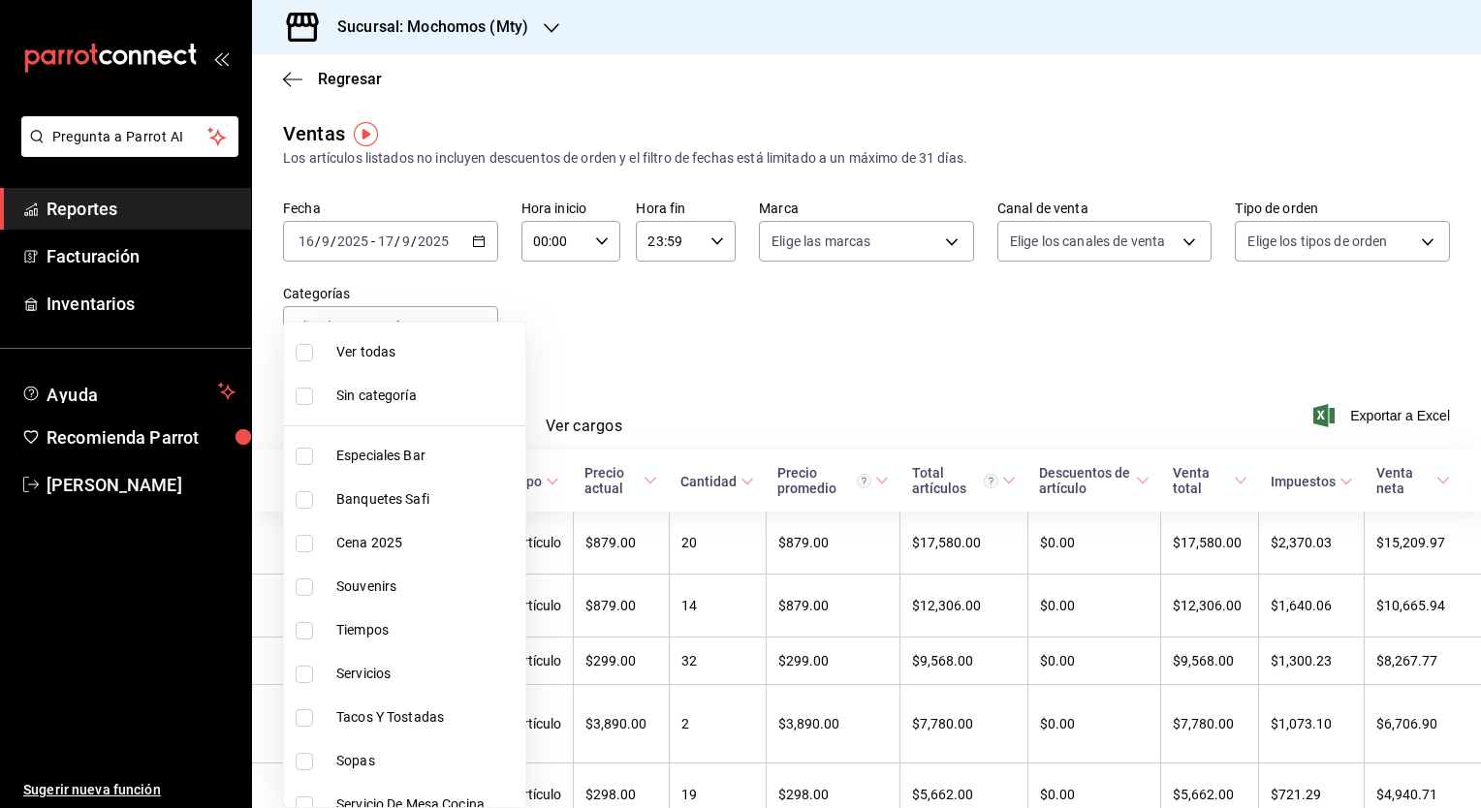
checkbox input "true"
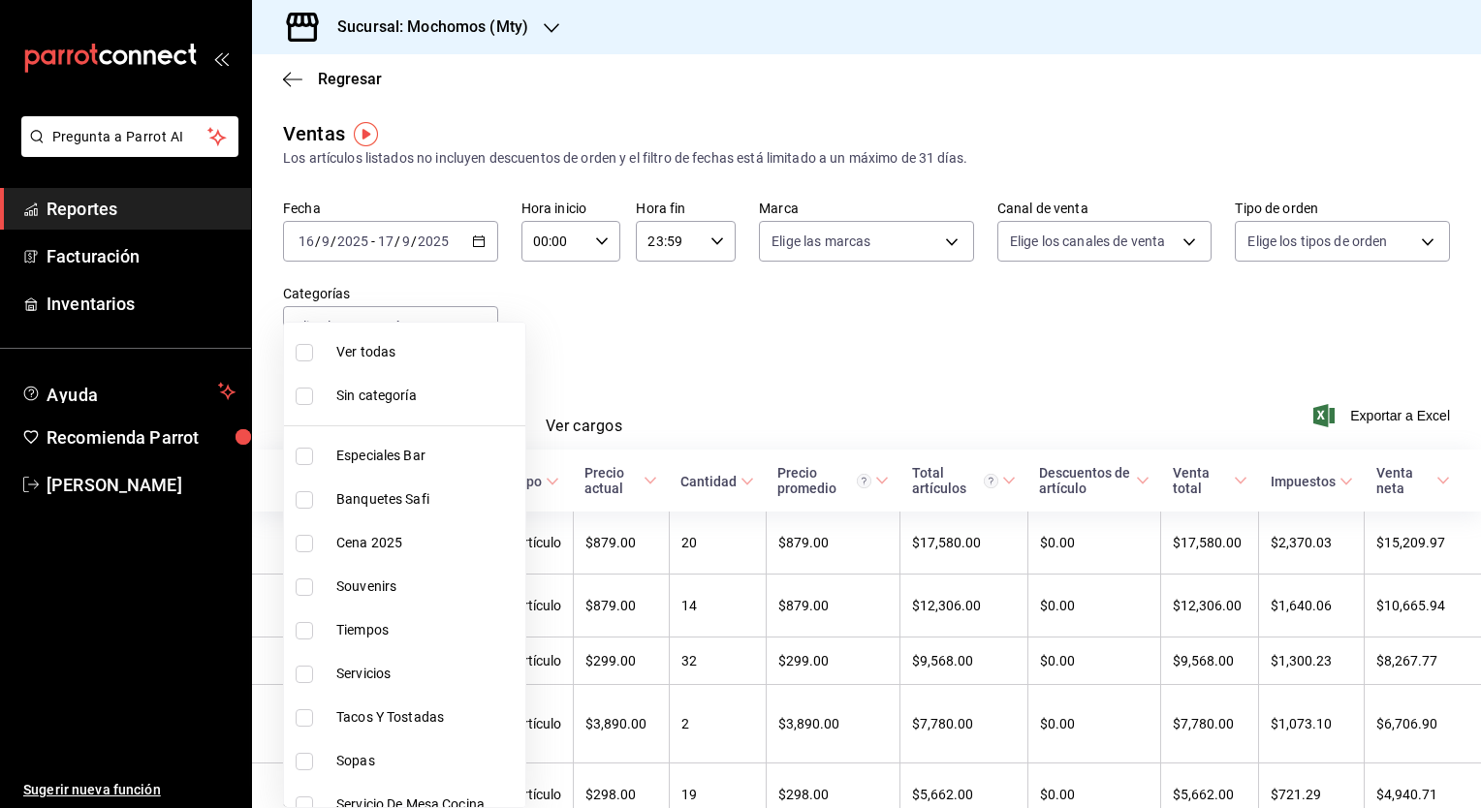
checkbox input "true"
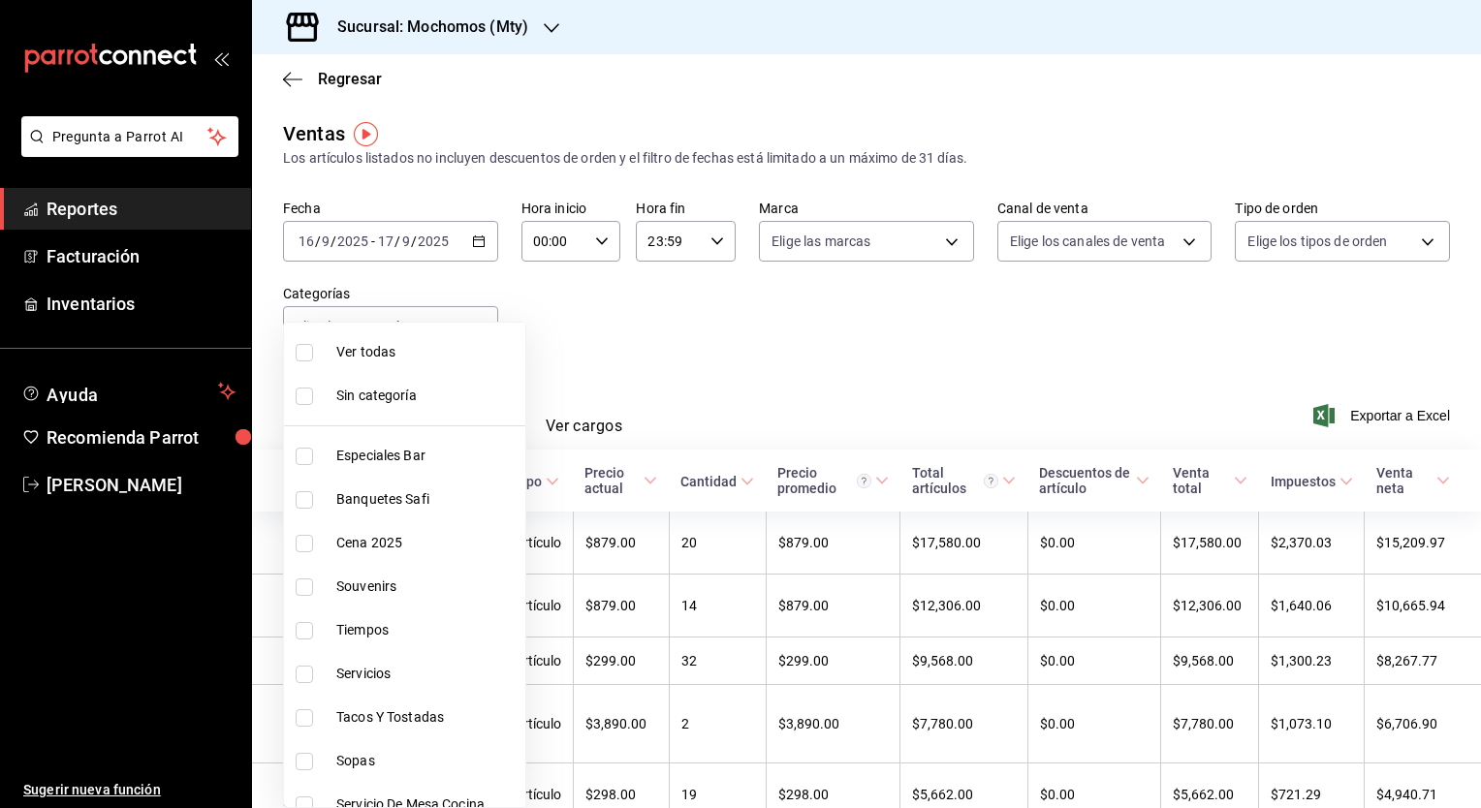
checkbox input "true"
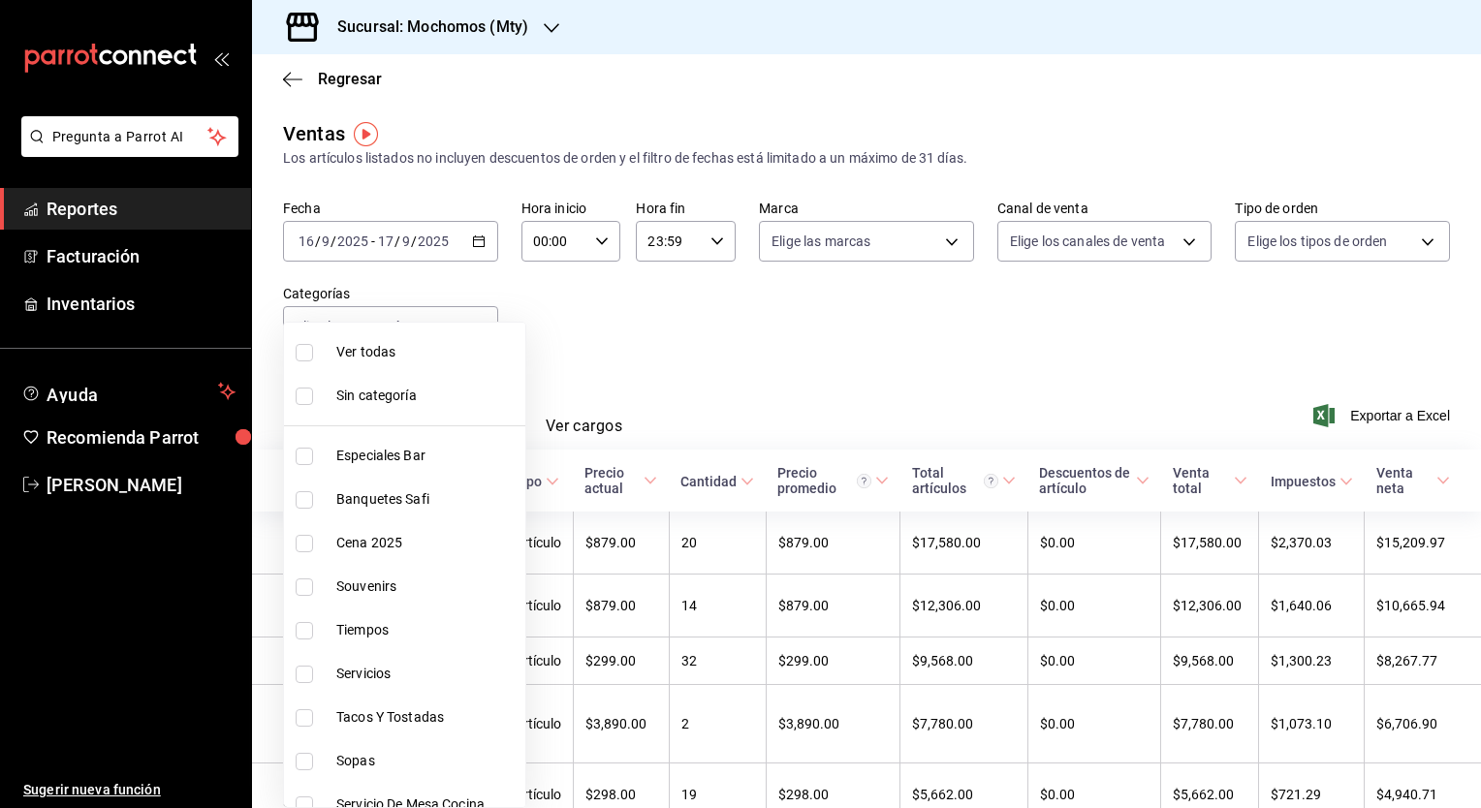
checkbox input "true"
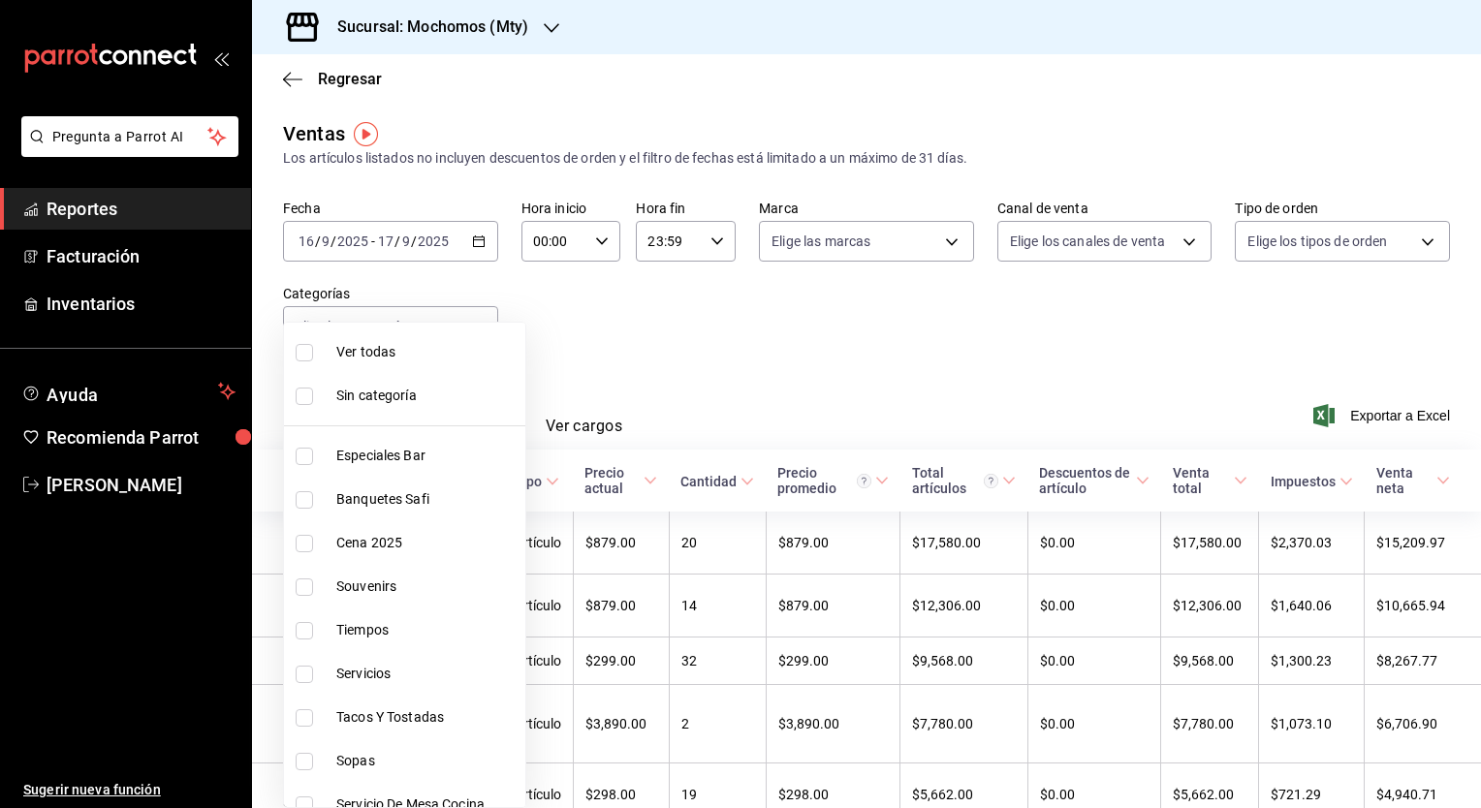
checkbox input "true"
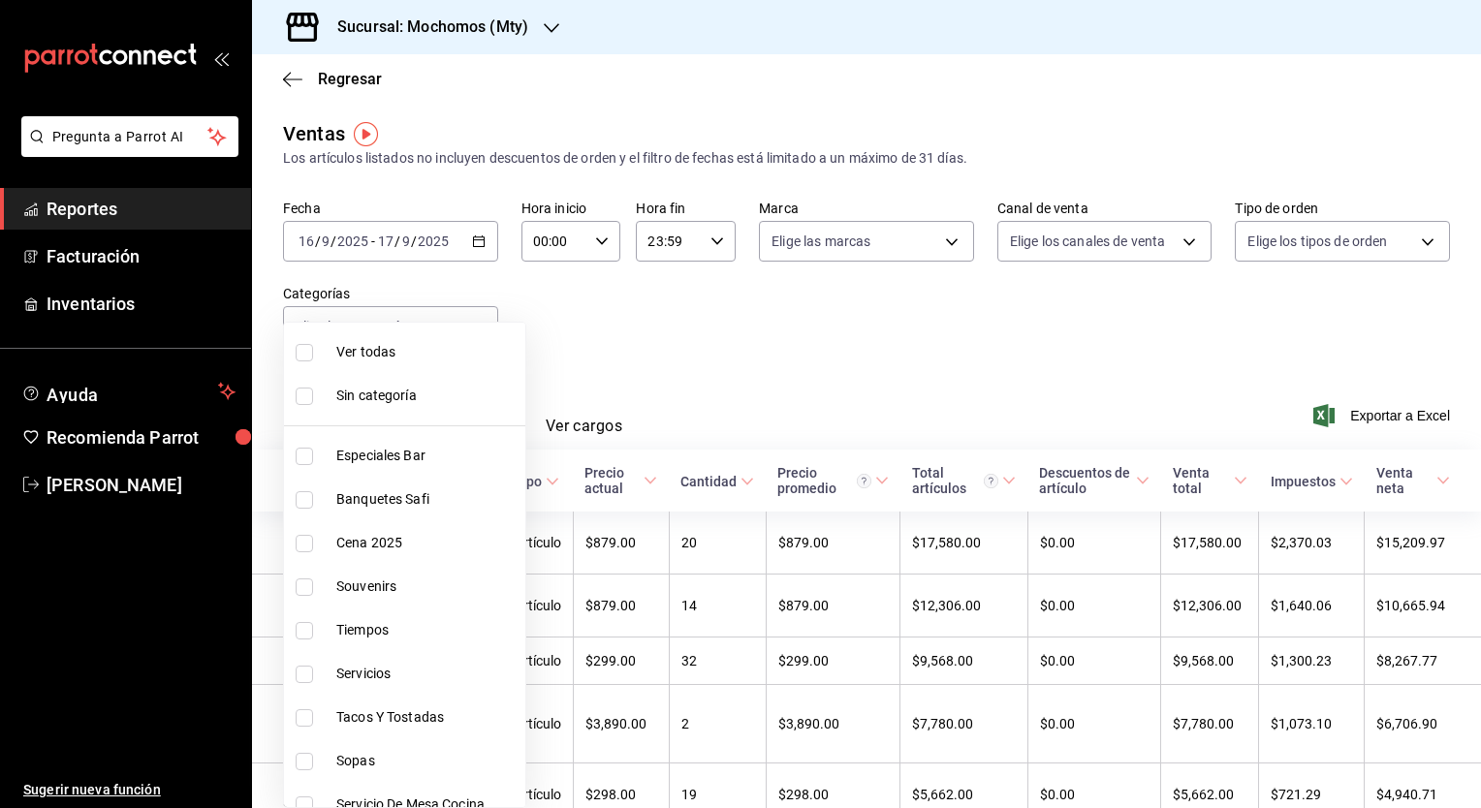
checkbox input "true"
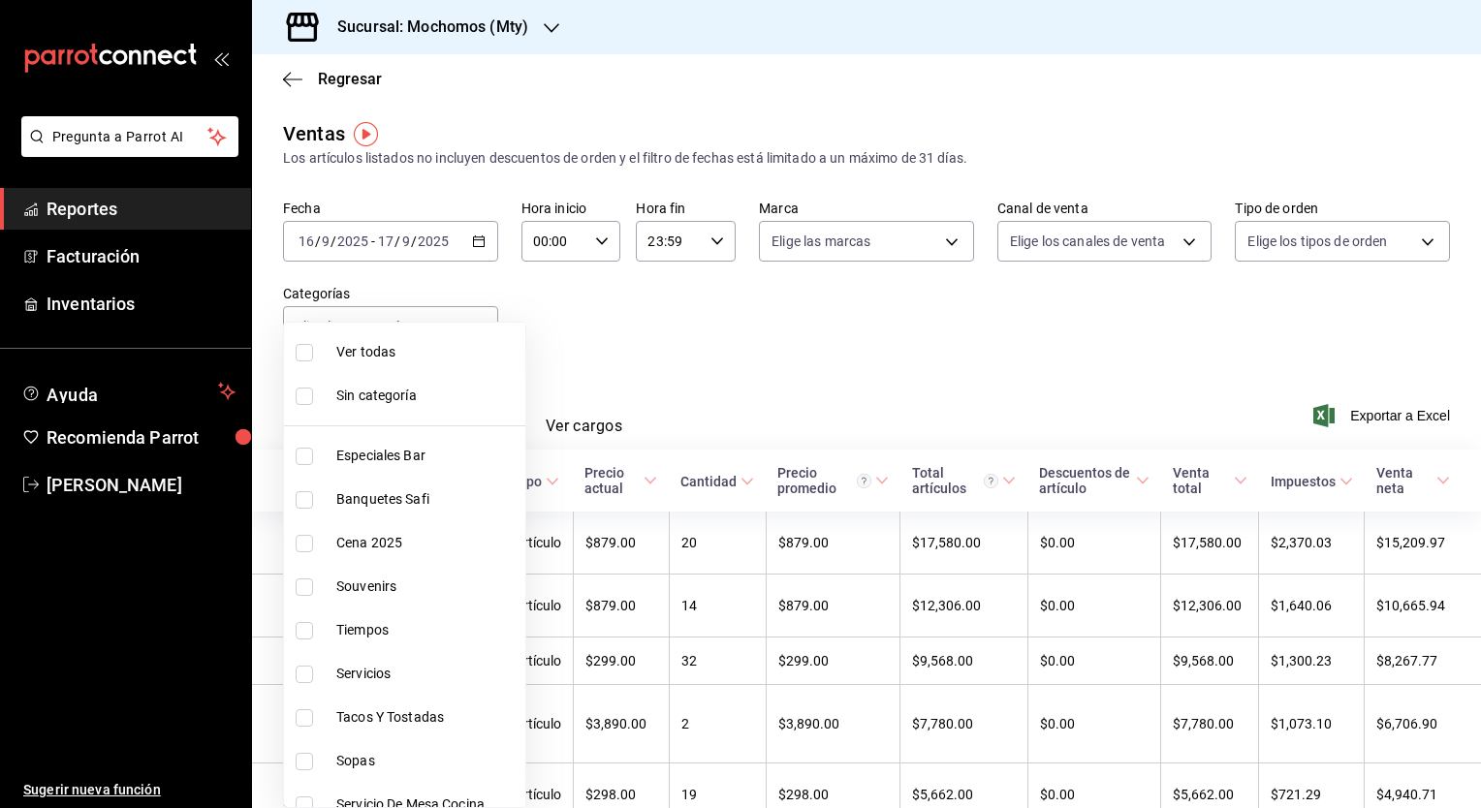
checkbox input "true"
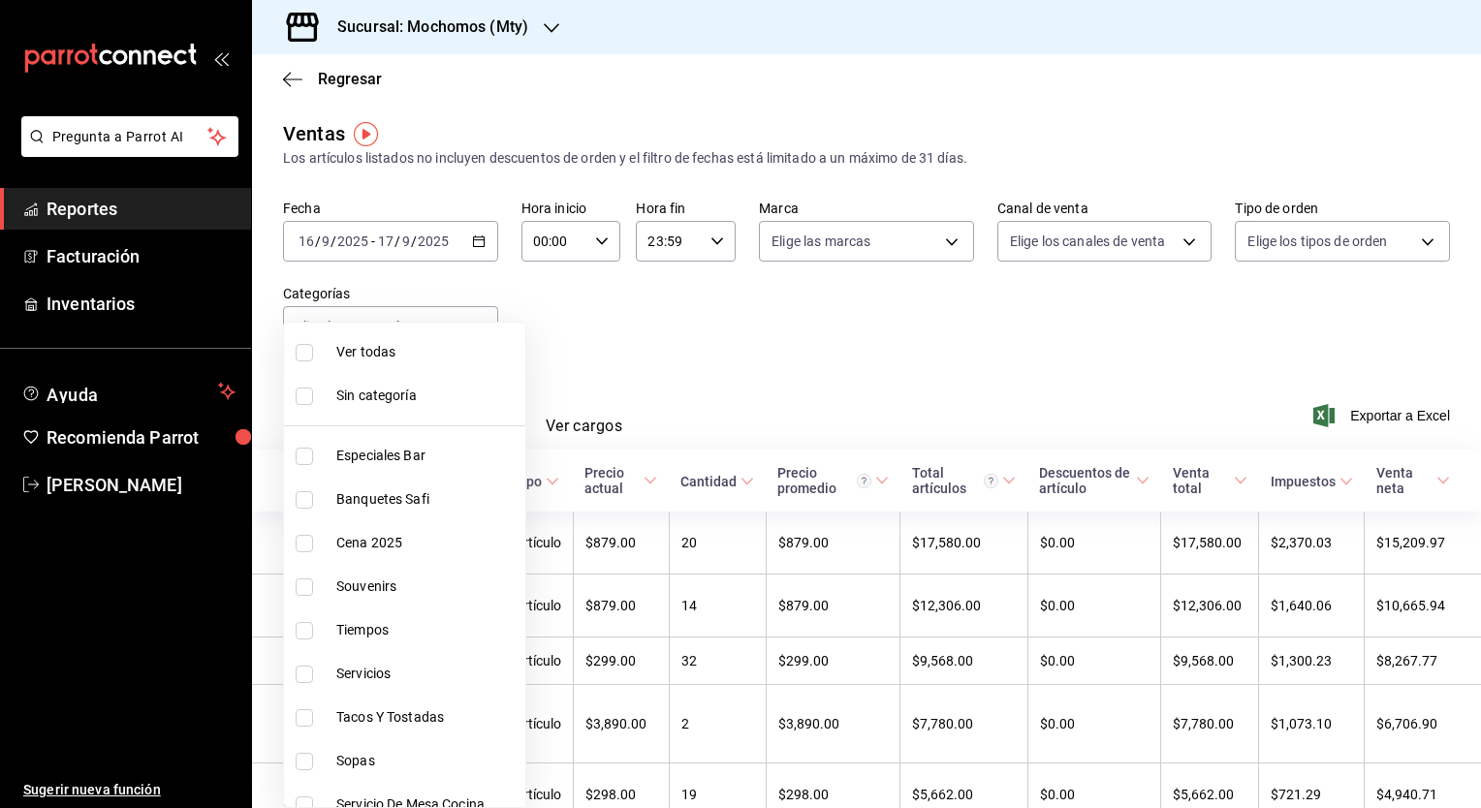
checkbox input "true"
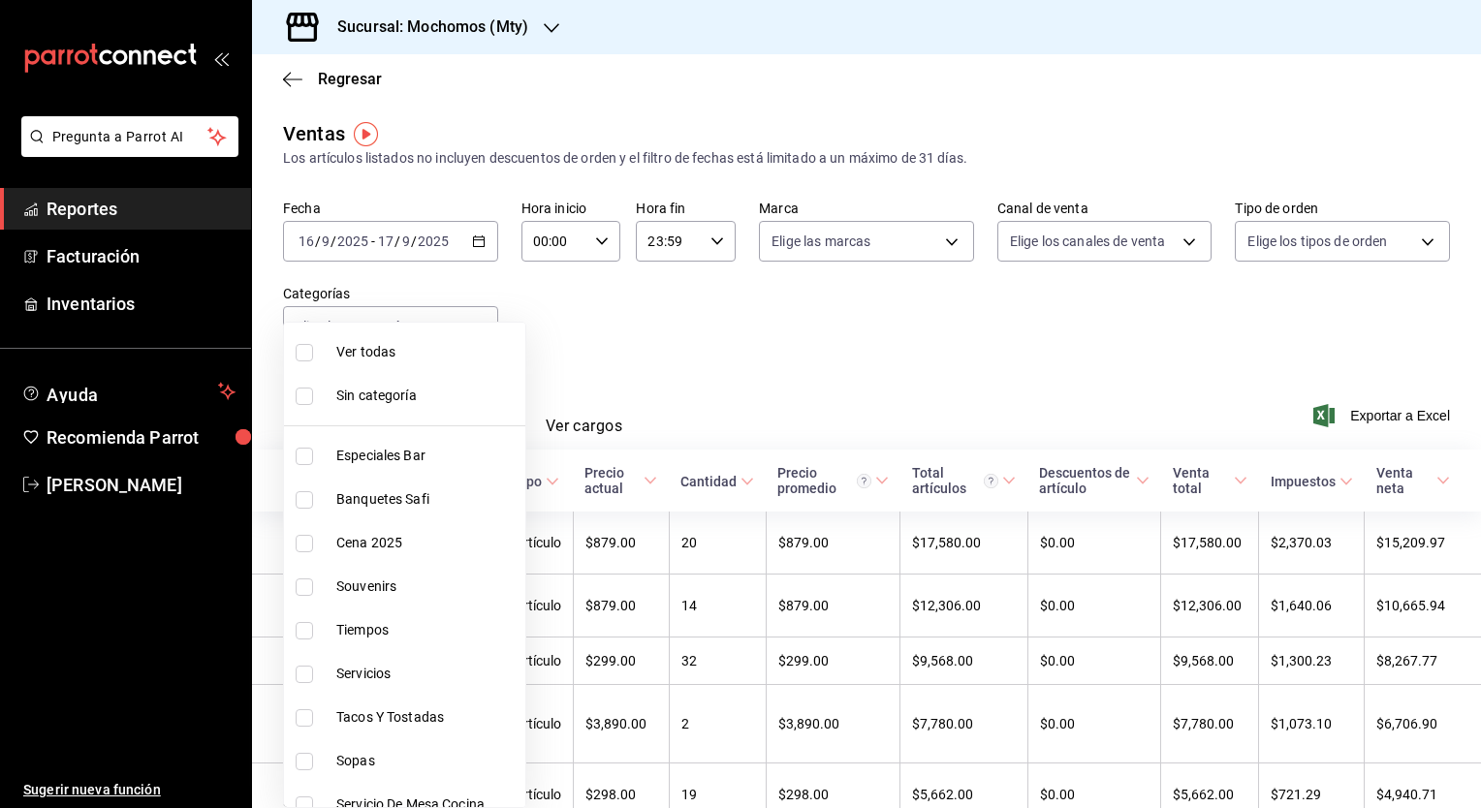
checkbox input "true"
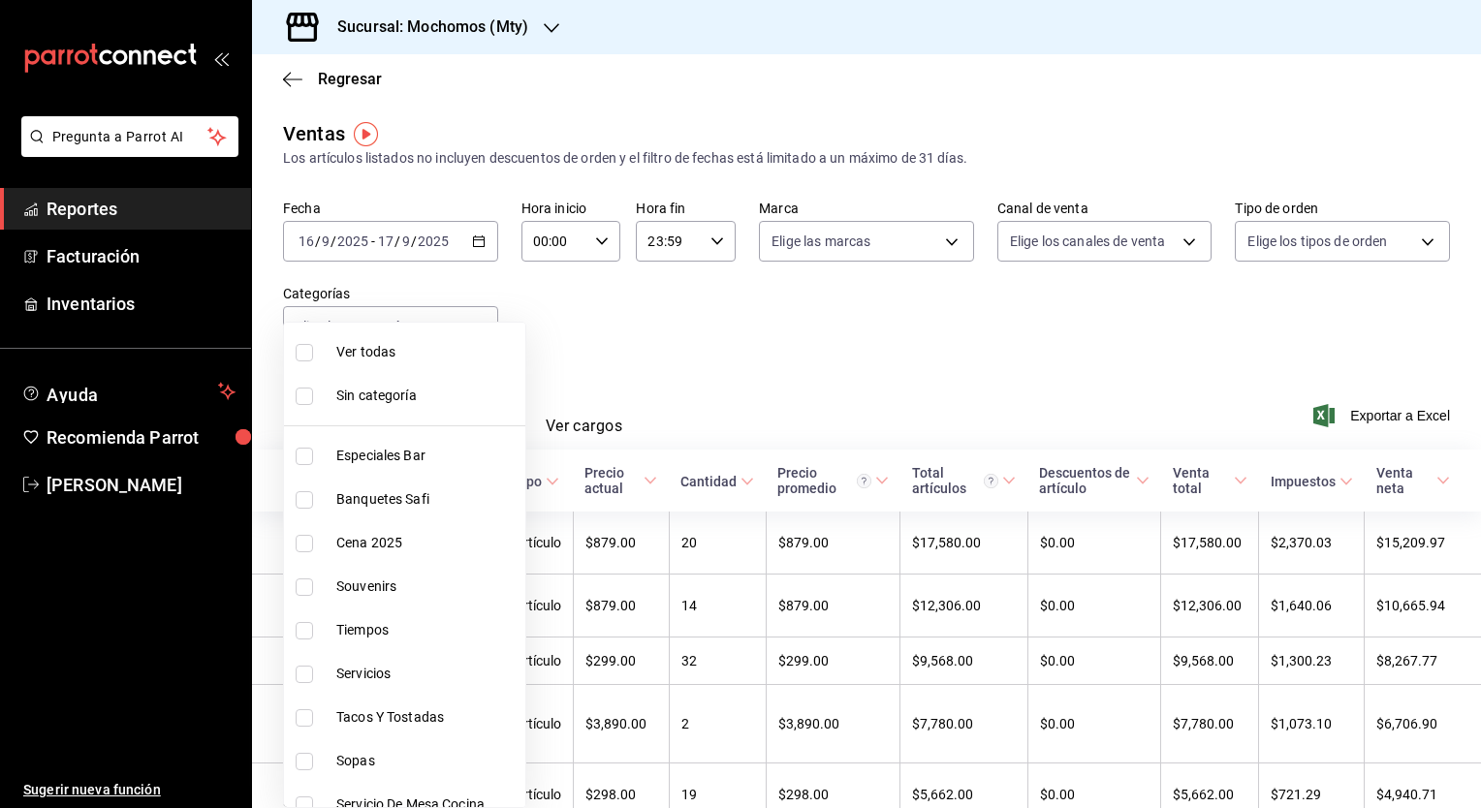
checkbox input "true"
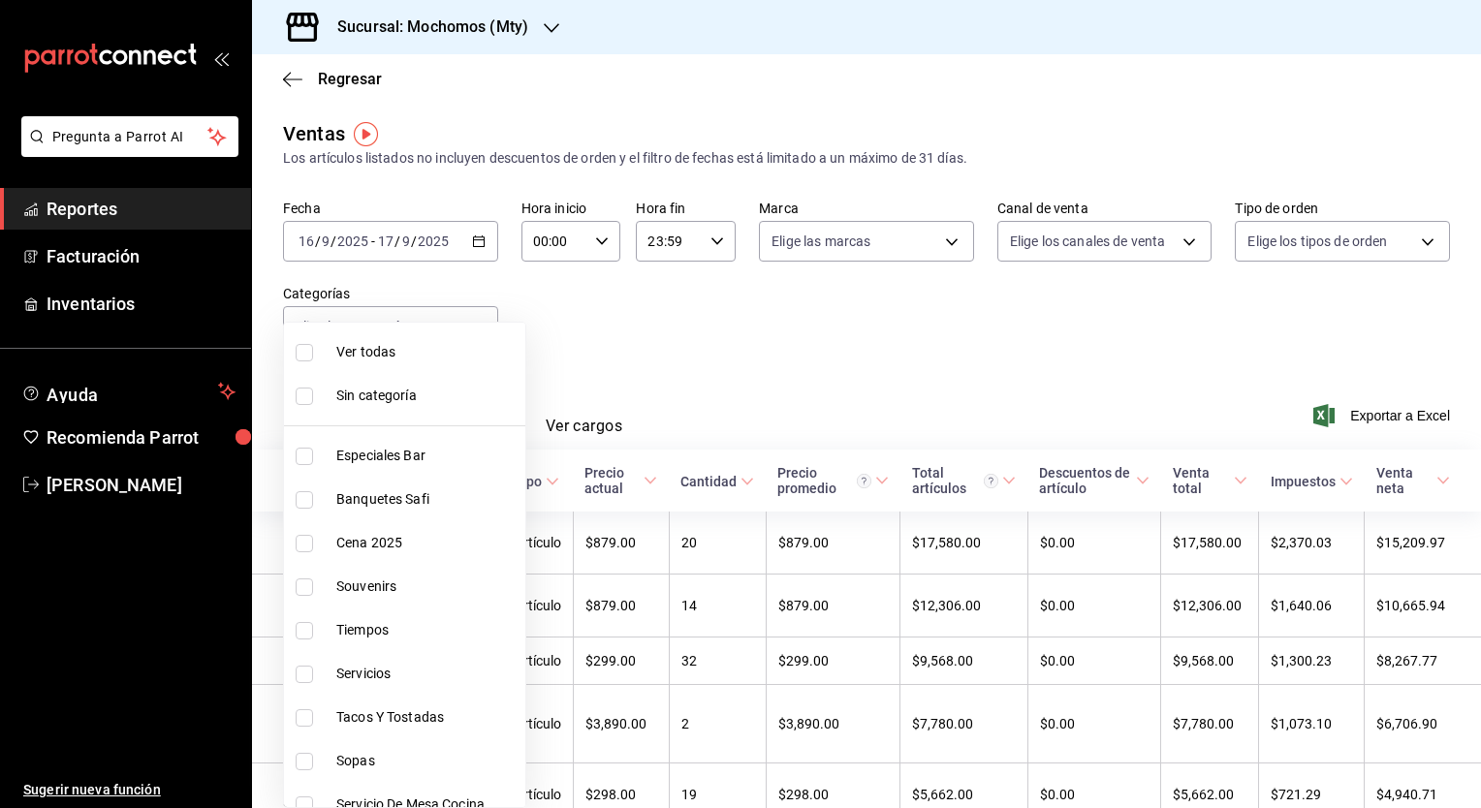
checkbox input "true"
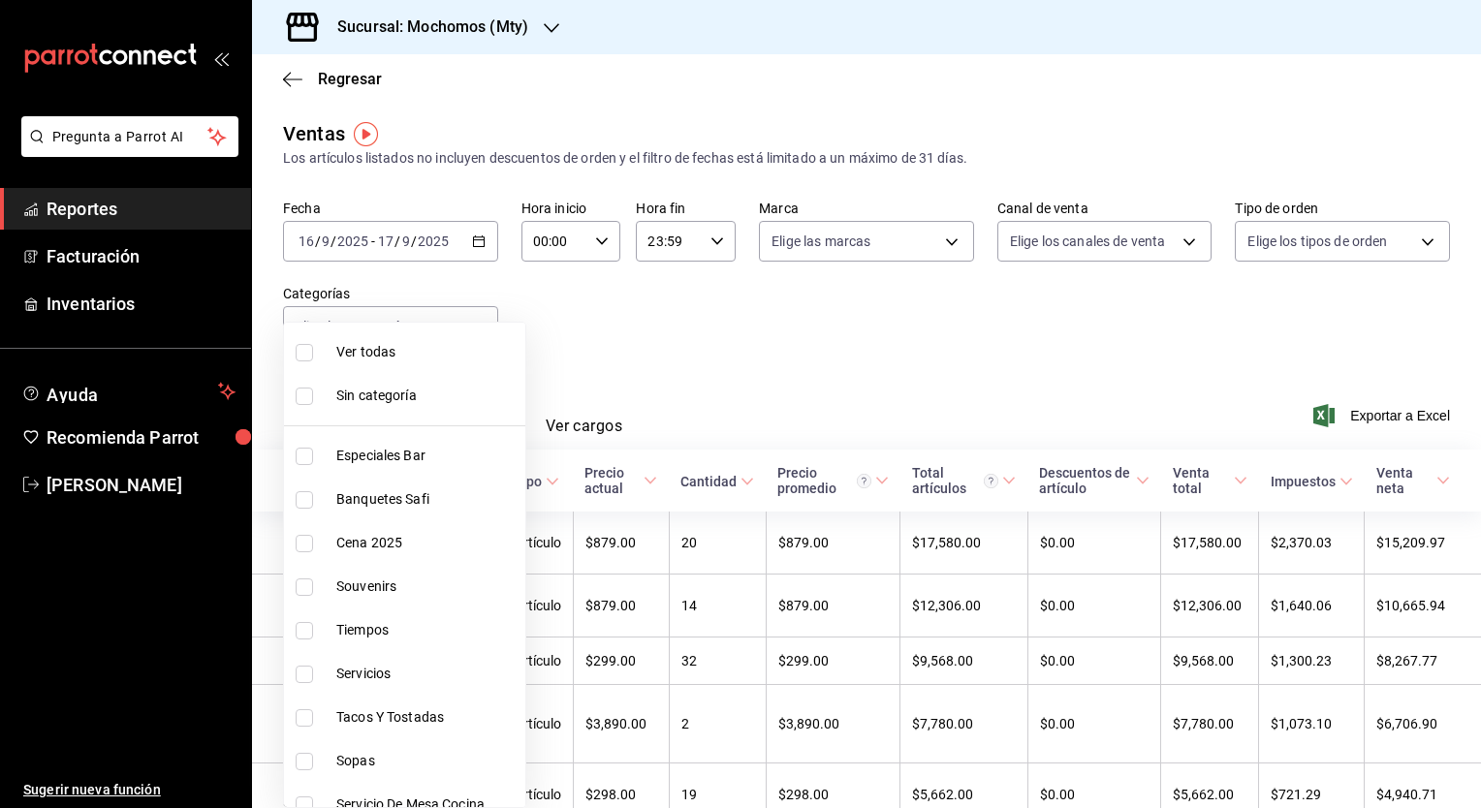
checkbox input "true"
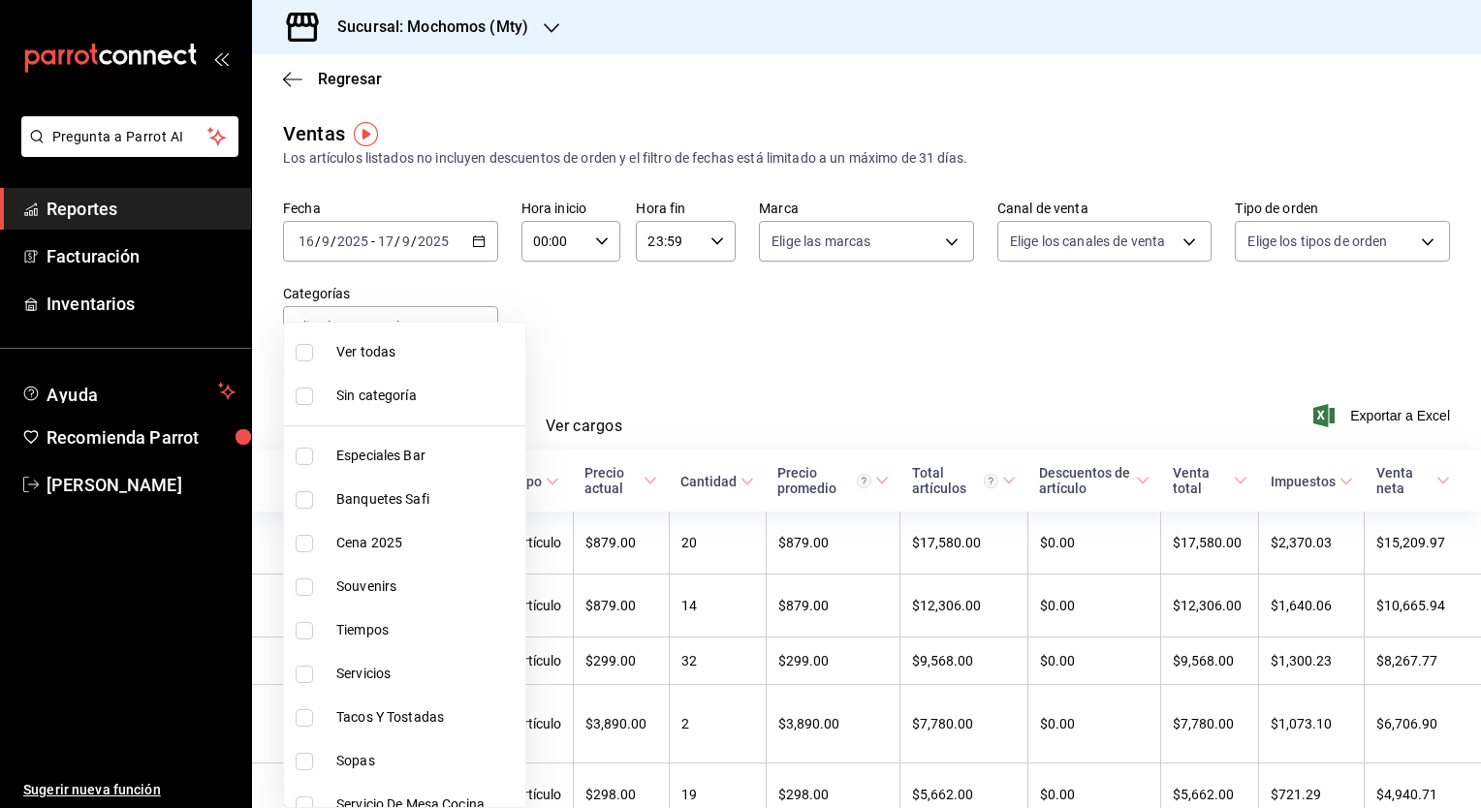
checkbox input "true"
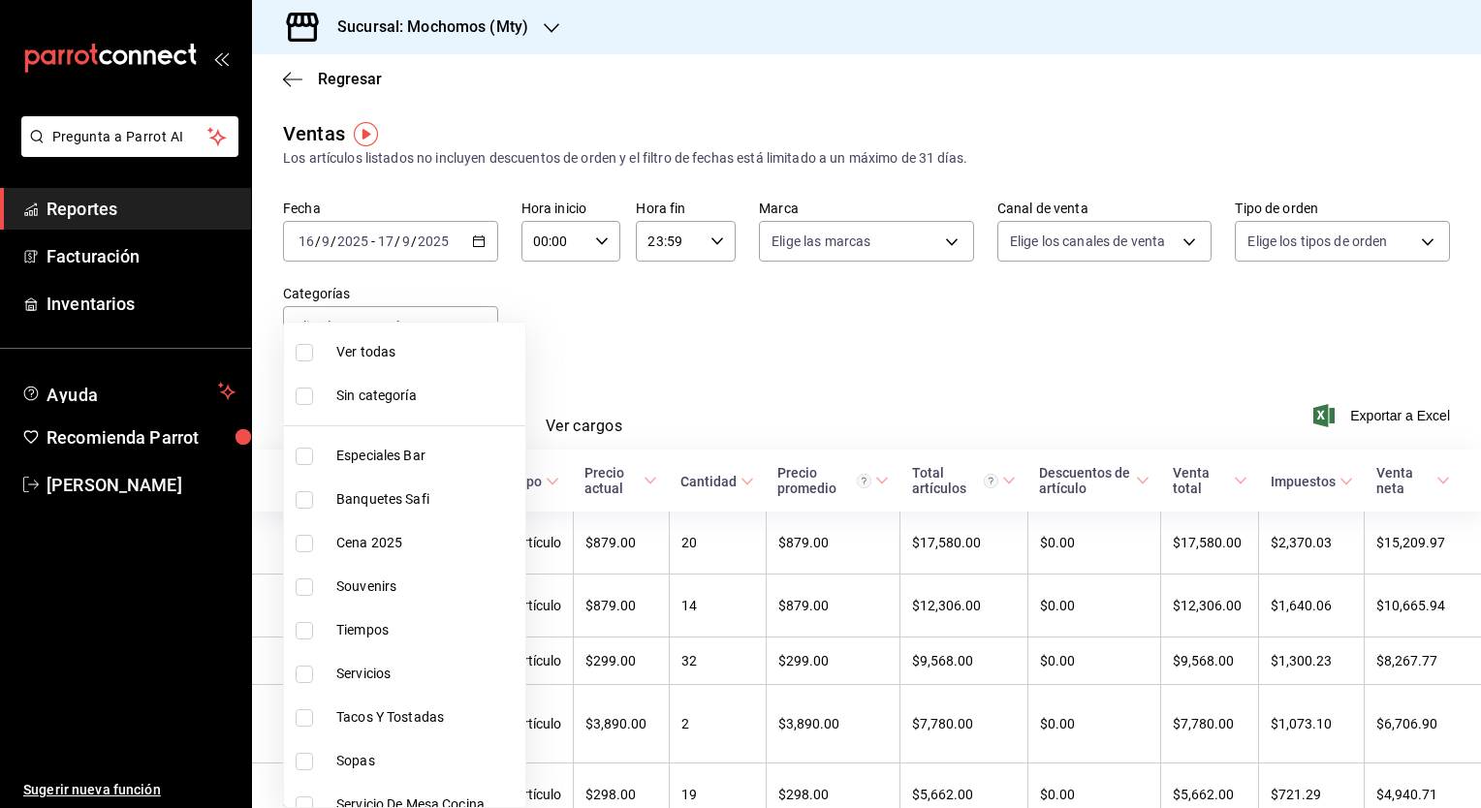
checkbox input "true"
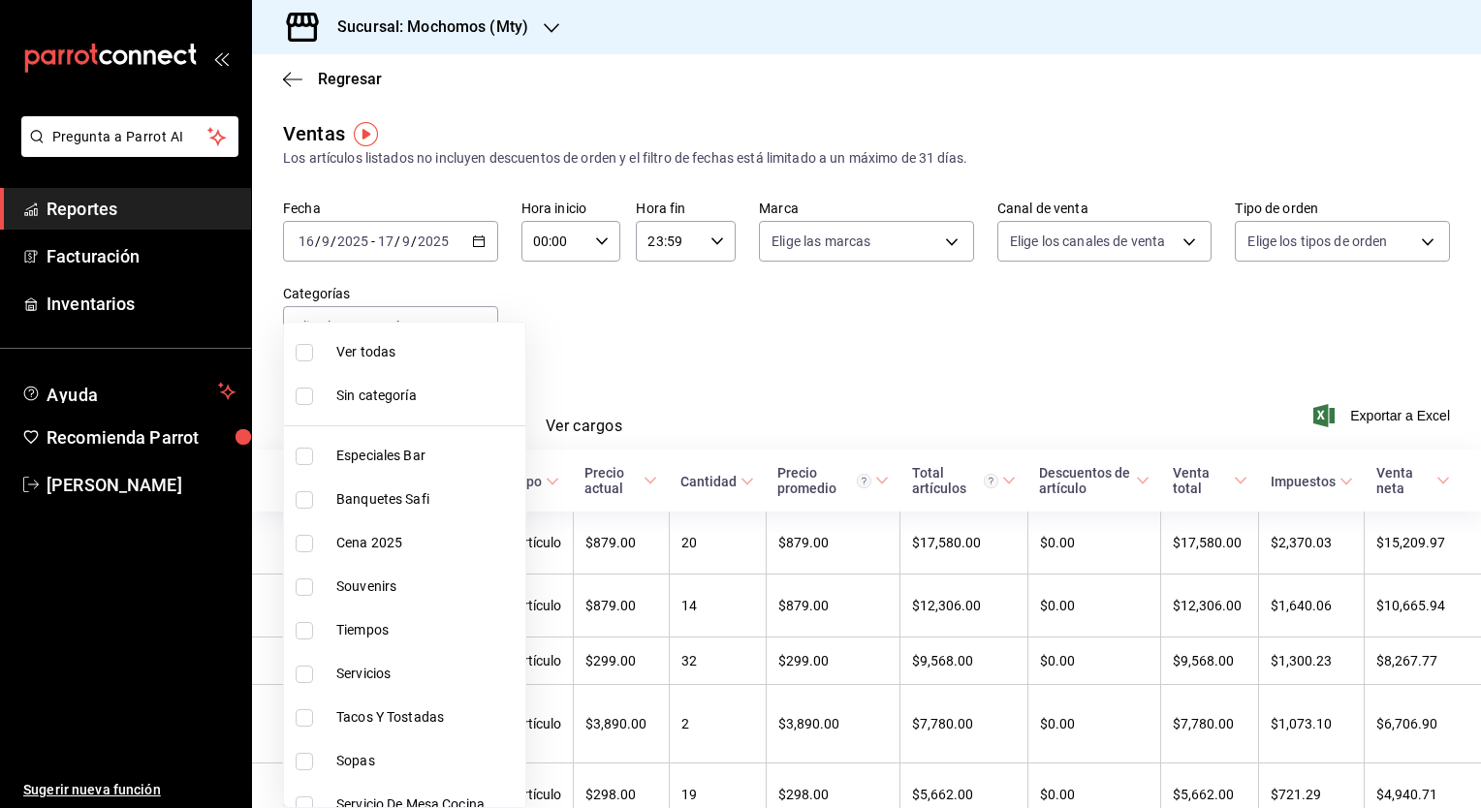
checkbox input "true"
click at [754, 340] on div at bounding box center [740, 404] width 1481 height 808
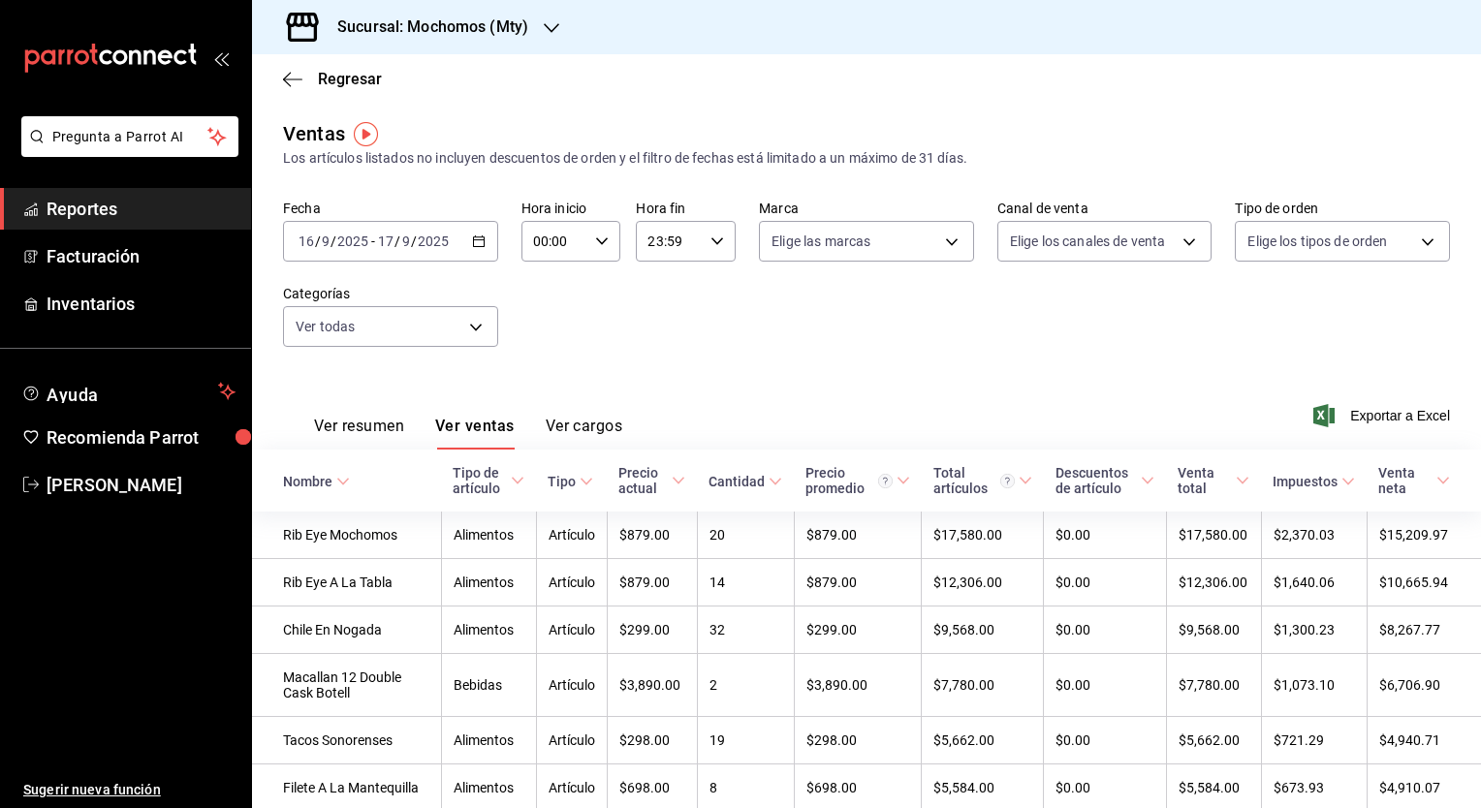
click at [665, 74] on div "Regresar" at bounding box center [866, 78] width 1229 height 49
